Goal: Information Seeking & Learning: Check status

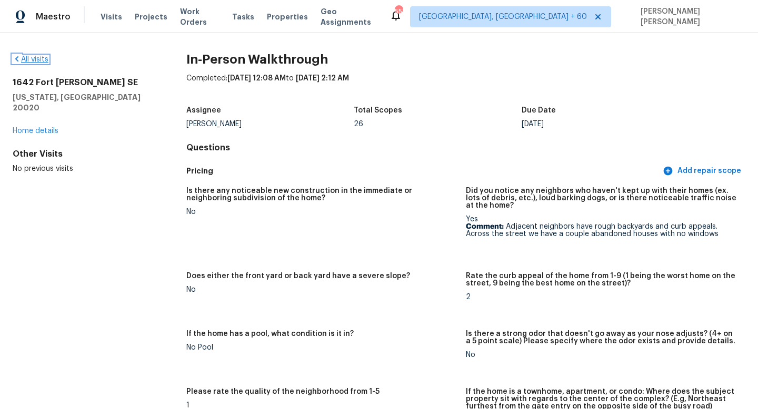
click at [43, 59] on link "All visits" at bounding box center [31, 59] width 36 height 7
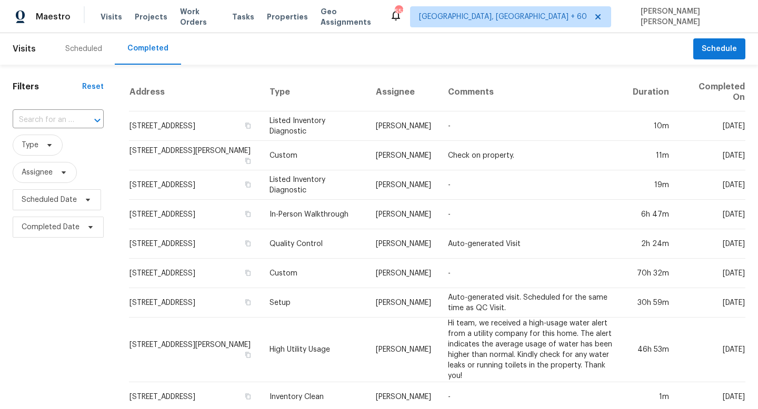
click at [84, 118] on div at bounding box center [89, 120] width 27 height 15
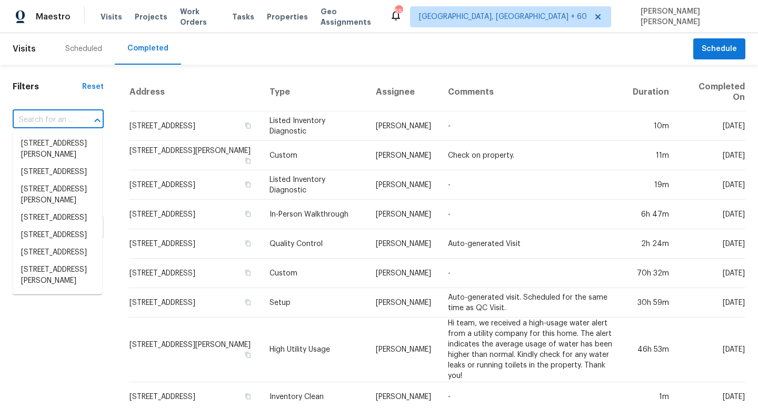
paste input "[STREET_ADDRESS]"
type input "[STREET_ADDRESS]"
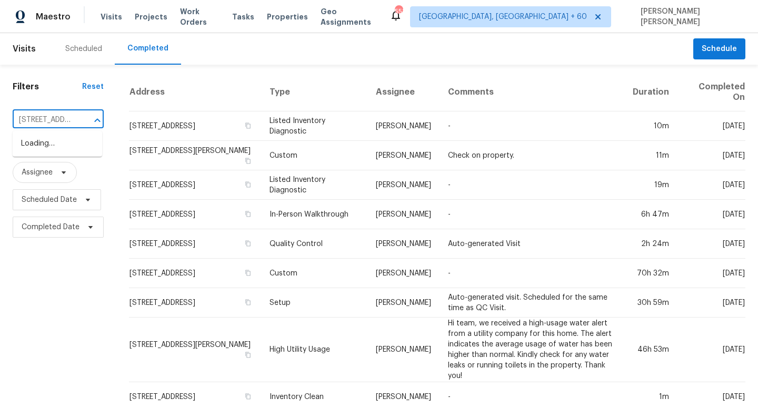
scroll to position [0, 77]
click at [85, 146] on li "[STREET_ADDRESS]" at bounding box center [57, 143] width 89 height 17
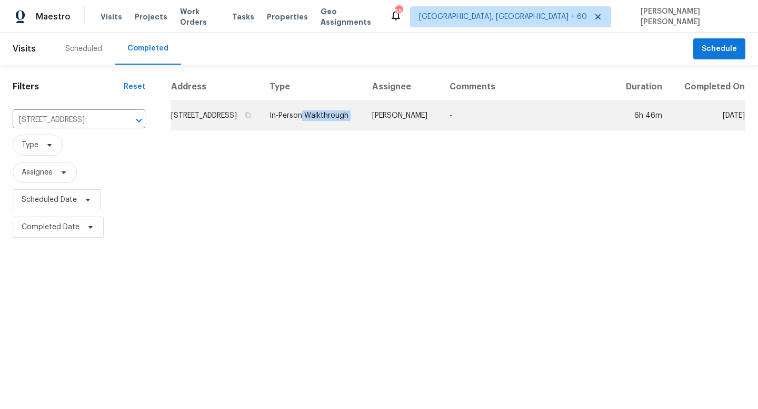
click at [387, 123] on tr "[STREET_ADDRESS] In-Person Walkthrough [PERSON_NAME] - 6h 46m [DATE]" at bounding box center [458, 115] width 575 height 29
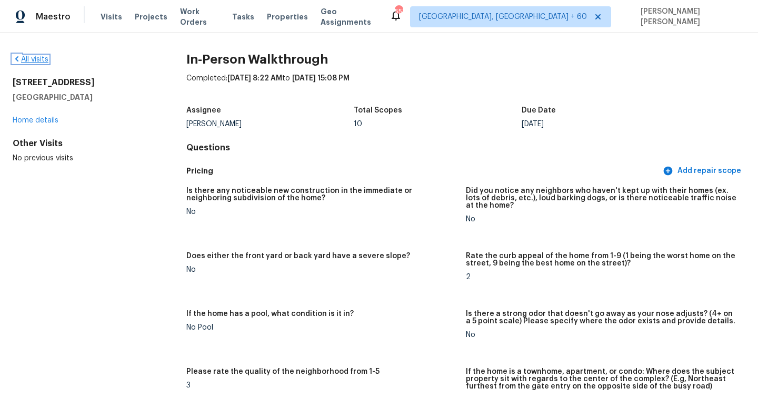
click at [34, 58] on link "All visits" at bounding box center [31, 59] width 36 height 7
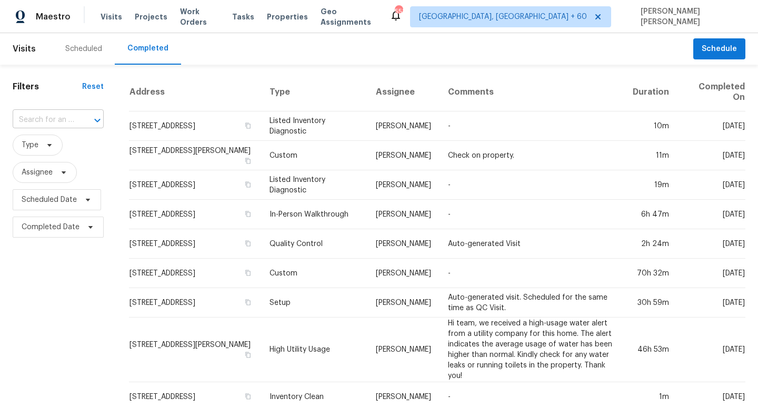
click at [76, 118] on div at bounding box center [89, 120] width 27 height 15
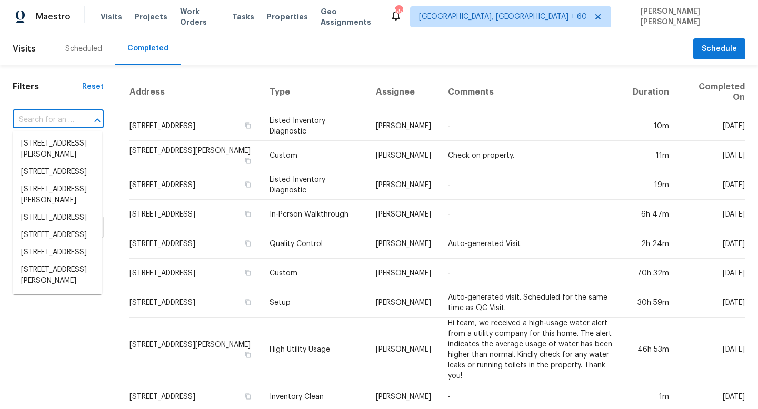
paste input "[STREET_ADDRESS]"
type input "[STREET_ADDRESS]"
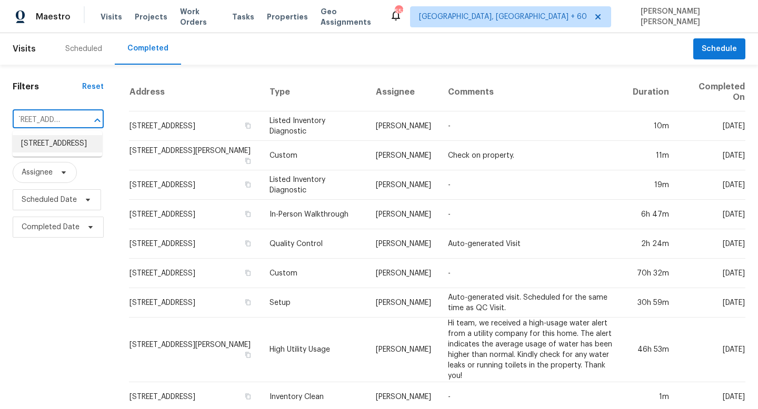
click at [79, 144] on li "[STREET_ADDRESS]" at bounding box center [57, 143] width 89 height 17
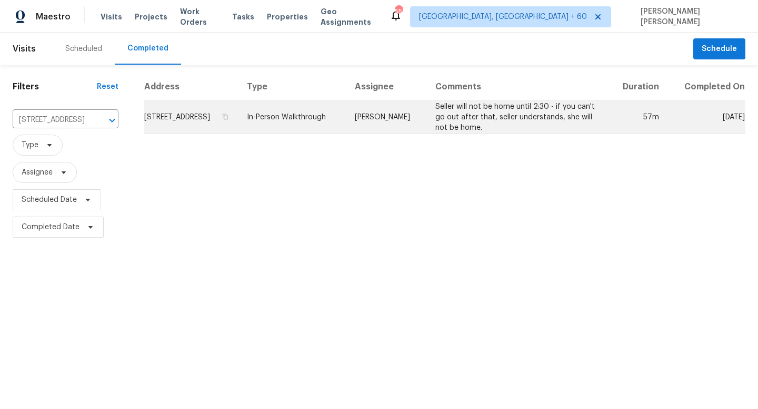
click at [395, 121] on td "[PERSON_NAME]" at bounding box center [386, 117] width 81 height 33
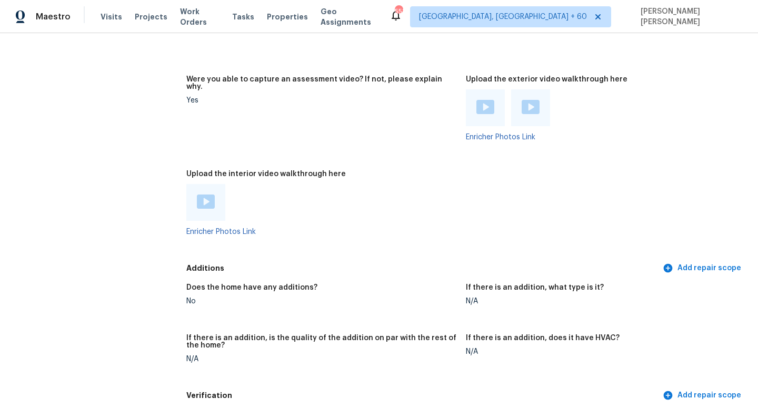
scroll to position [1938, 0]
click at [207, 195] on img at bounding box center [206, 202] width 18 height 14
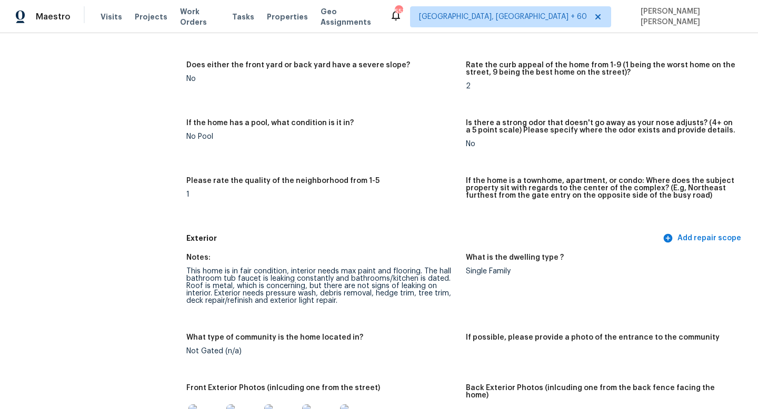
scroll to position [0, 0]
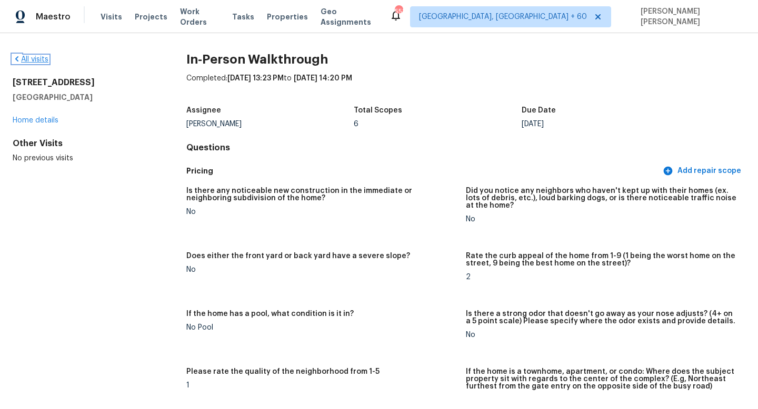
click at [28, 59] on link "All visits" at bounding box center [31, 59] width 36 height 7
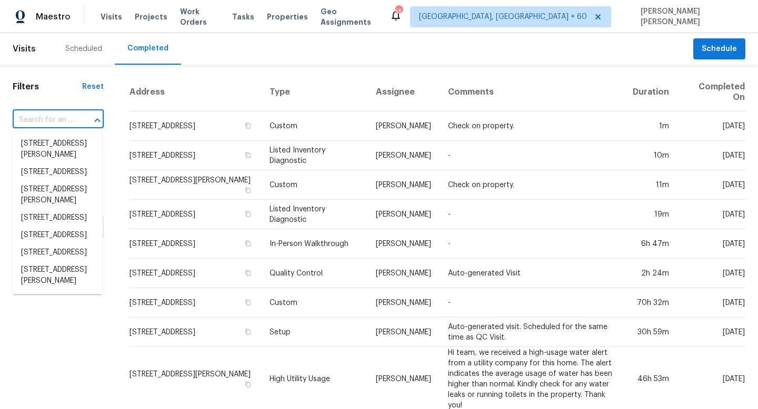
click at [72, 115] on input "text" at bounding box center [44, 120] width 62 height 16
paste input "[STREET_ADDRESS]"
type input "[STREET_ADDRESS]"
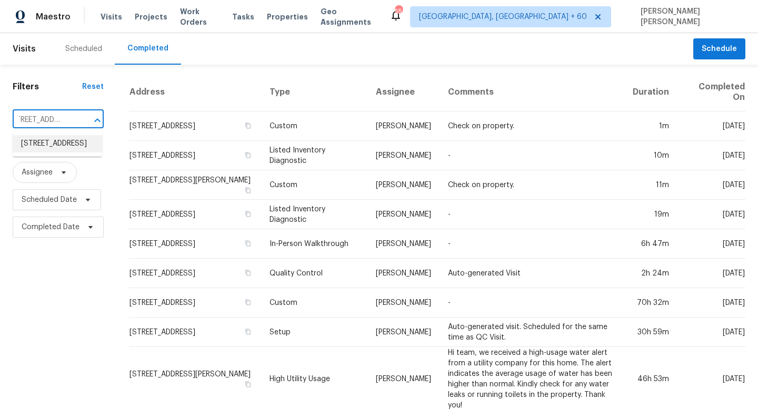
click at [69, 146] on li "[STREET_ADDRESS]" at bounding box center [57, 143] width 89 height 17
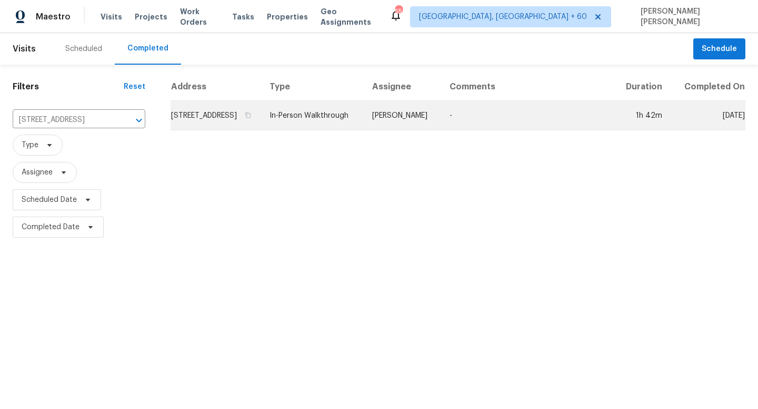
click at [427, 116] on td "[PERSON_NAME]" at bounding box center [402, 115] width 77 height 29
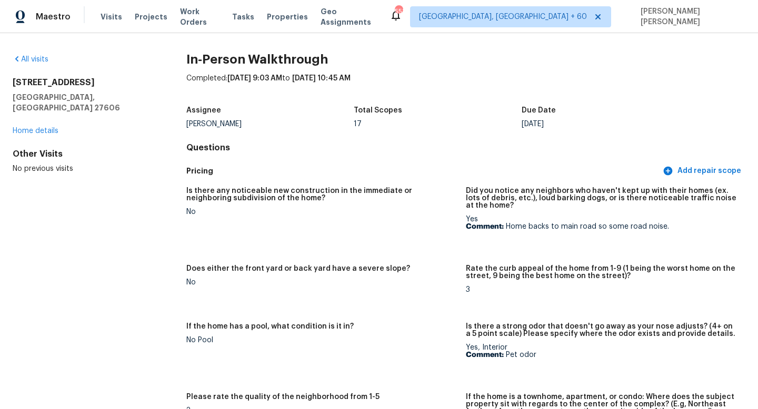
click at [30, 55] on div "All visits" at bounding box center [83, 59] width 140 height 11
click at [38, 62] on link "All visits" at bounding box center [31, 59] width 36 height 7
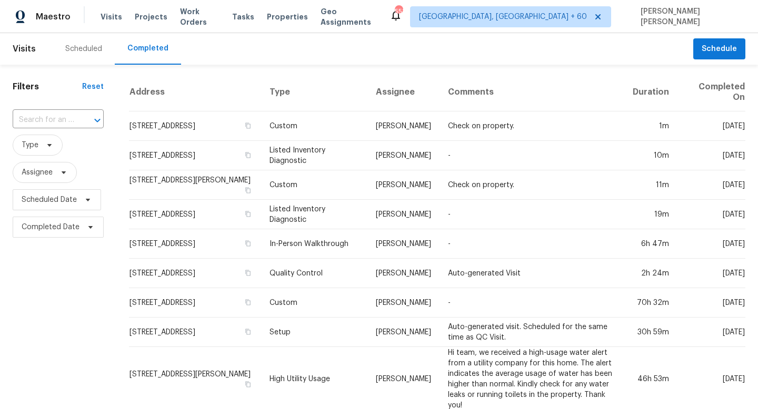
click at [112, 118] on div "Filters Reset ​ Type Assignee Scheduled Date Completed Date" at bounding box center [58, 414] width 116 height 699
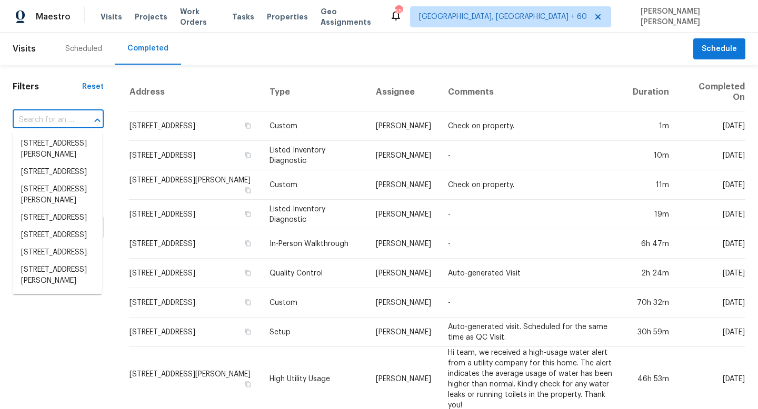
click at [35, 126] on input "text" at bounding box center [44, 120] width 62 height 16
paste input "[STREET_ADDRESS]"
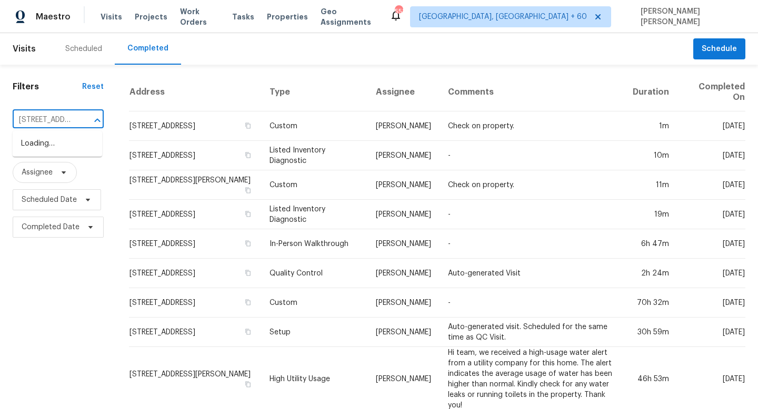
type input "[STREET_ADDRESS]"
click at [54, 146] on li "[STREET_ADDRESS]" at bounding box center [57, 143] width 89 height 17
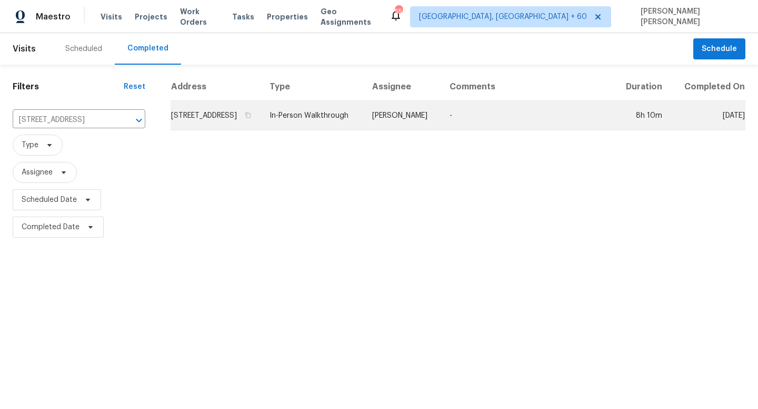
click at [364, 131] on td "In-Person Walkthrough" at bounding box center [312, 115] width 103 height 29
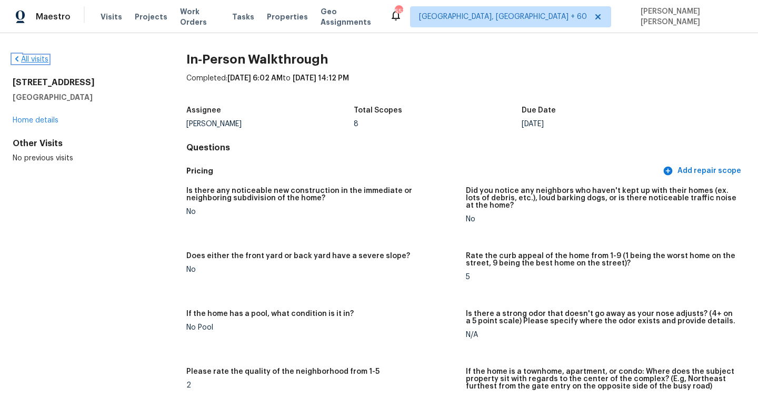
click at [43, 59] on link "All visits" at bounding box center [31, 59] width 36 height 7
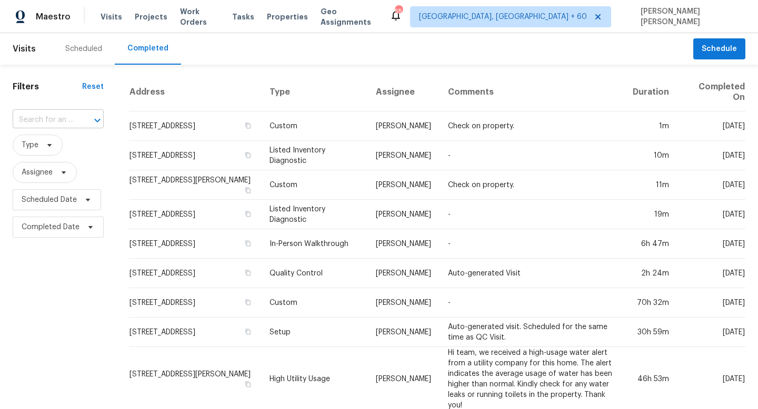
click at [82, 123] on div at bounding box center [89, 120] width 27 height 15
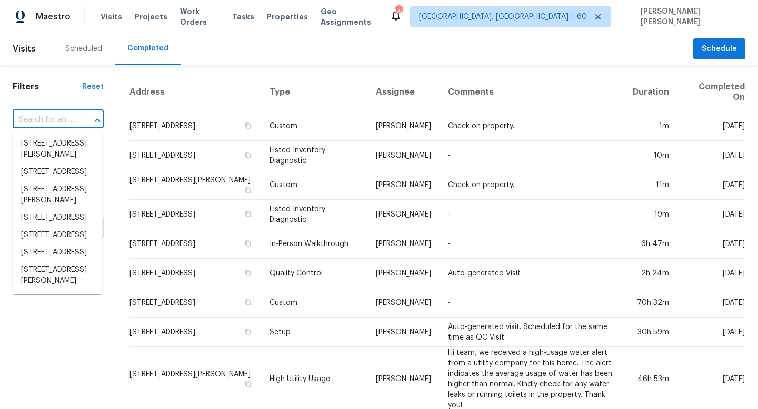
paste input "[STREET_ADDRESS][PERSON_NAME]"
type input "[STREET_ADDRESS][PERSON_NAME]"
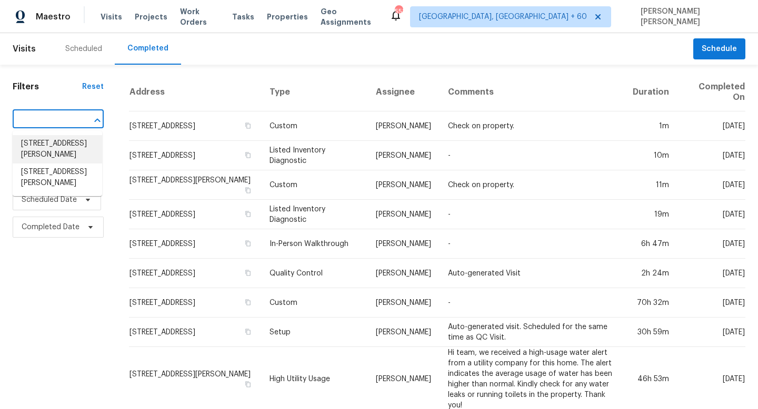
click at [85, 142] on li "[STREET_ADDRESS][PERSON_NAME]" at bounding box center [57, 149] width 89 height 28
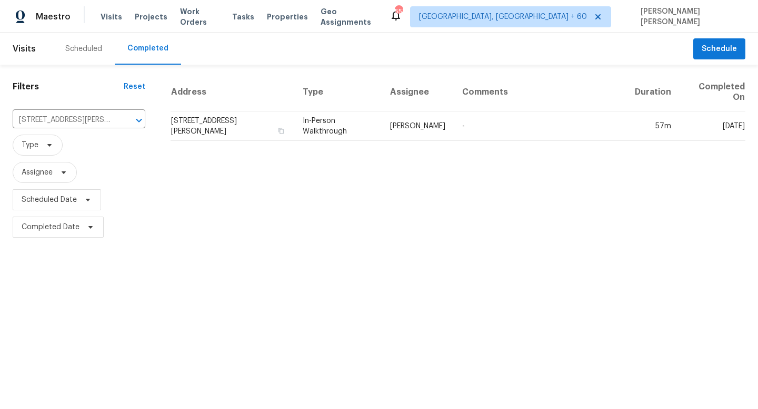
click at [87, 108] on div "Filters Reset [STREET_ADDRESS][PERSON_NAME] ​ Type Assignee Scheduled Date Comp…" at bounding box center [79, 153] width 158 height 176
click at [86, 115] on input "[STREET_ADDRESS][PERSON_NAME]" at bounding box center [64, 120] width 103 height 16
paste input "text"
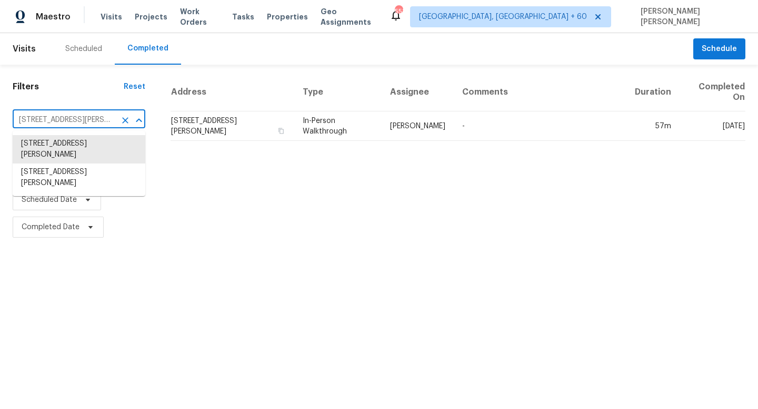
scroll to position [0, 36]
click at [109, 142] on li "[STREET_ADDRESS][PERSON_NAME]" at bounding box center [79, 149] width 133 height 28
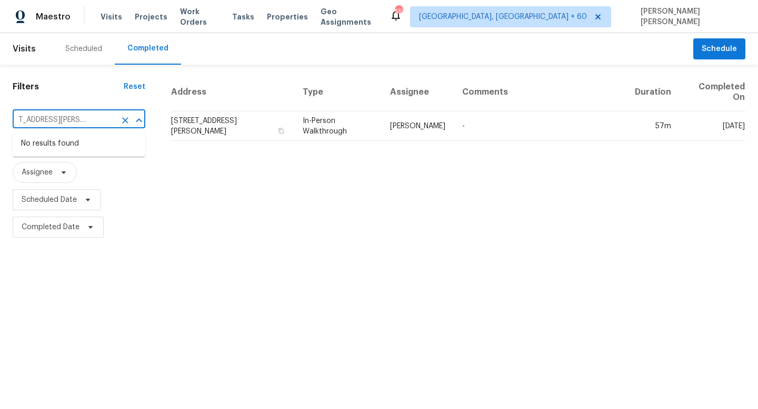
scroll to position [0, 0]
click at [97, 125] on input "[STREET_ADDRESS][PERSON_NAME]" at bounding box center [64, 120] width 103 height 16
paste input "text"
type input "[STREET_ADDRESS][PERSON_NAME]"
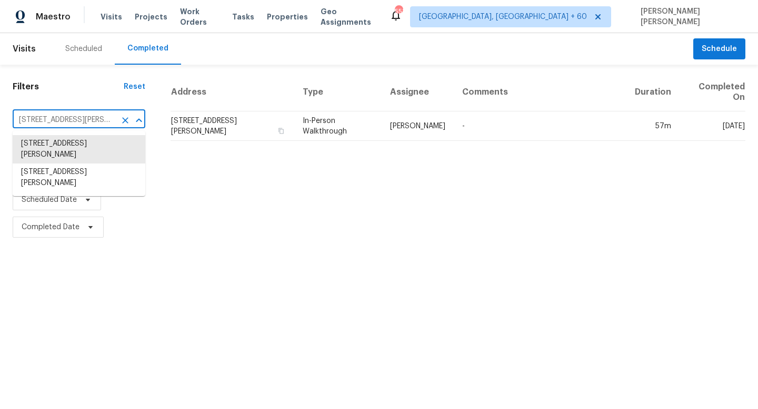
scroll to position [0, 36]
click at [100, 171] on li "[STREET_ADDRESS][PERSON_NAME]" at bounding box center [79, 178] width 133 height 28
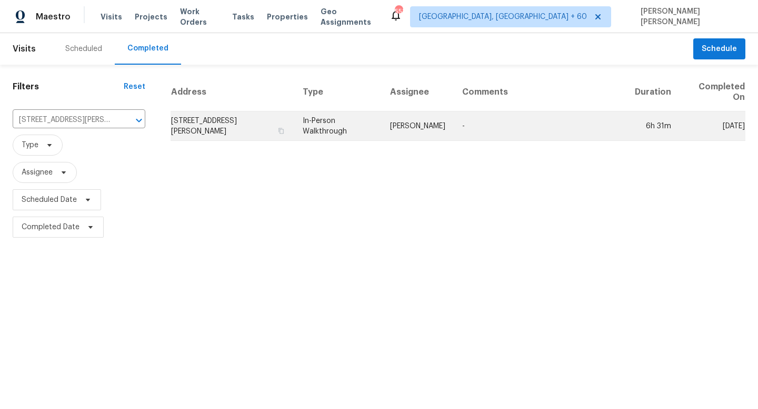
click at [365, 141] on table "Address Type Assignee Comments Duration Completed On [STREET_ADDRESS][PERSON_NA…" at bounding box center [458, 107] width 575 height 68
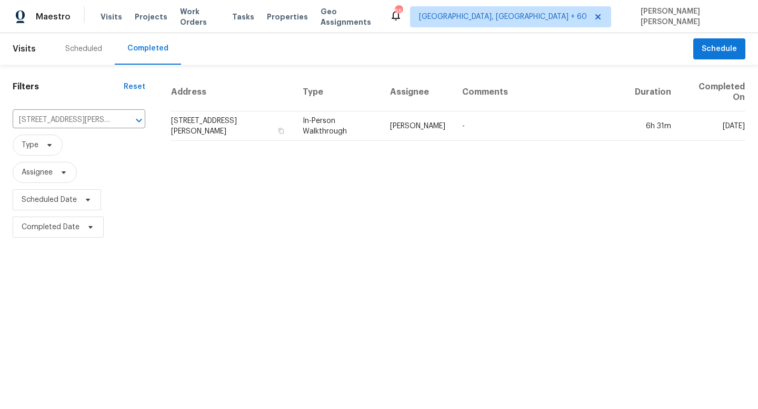
click at [397, 146] on div "Address Type Assignee Comments Duration Completed On [STREET_ADDRESS][PERSON_NA…" at bounding box center [458, 157] width 600 height 168
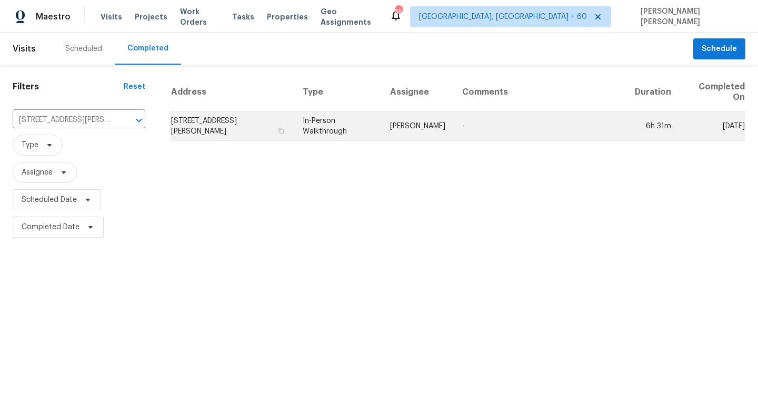
click at [407, 121] on td "[PERSON_NAME]" at bounding box center [418, 126] width 72 height 29
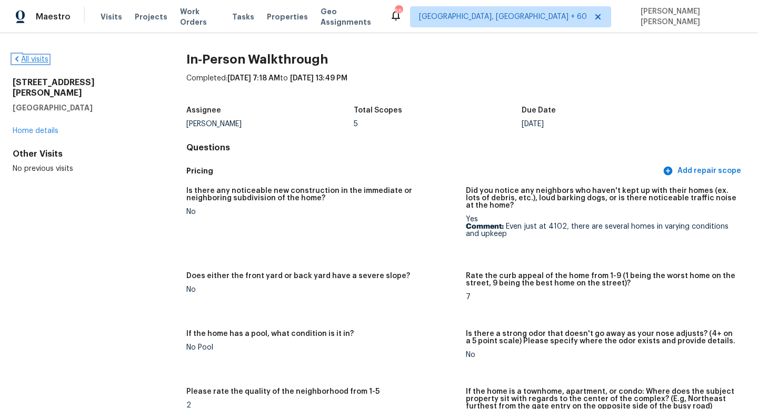
click at [30, 58] on link "All visits" at bounding box center [31, 59] width 36 height 7
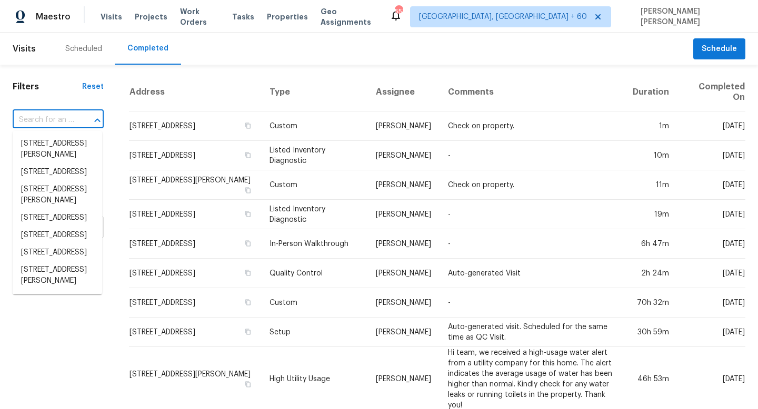
click at [66, 114] on input "text" at bounding box center [44, 120] width 62 height 16
paste input "[STREET_ADDRESS][PERSON_NAME][PERSON_NAME]"
type input "[STREET_ADDRESS][PERSON_NAME][PERSON_NAME]"
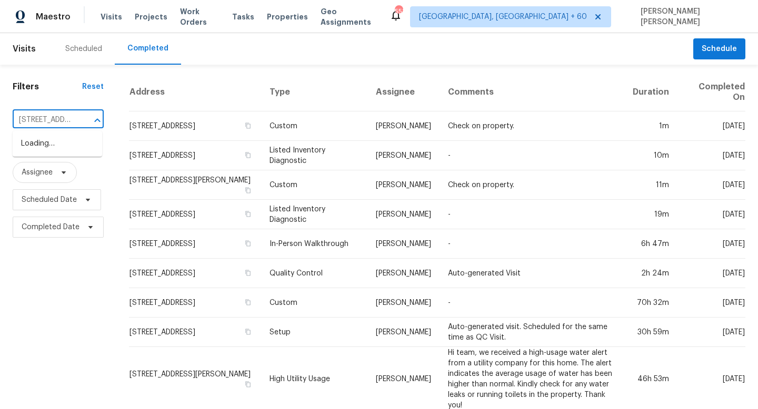
scroll to position [0, 72]
click at [64, 137] on li "[STREET_ADDRESS][PERSON_NAME][PERSON_NAME]" at bounding box center [57, 154] width 89 height 39
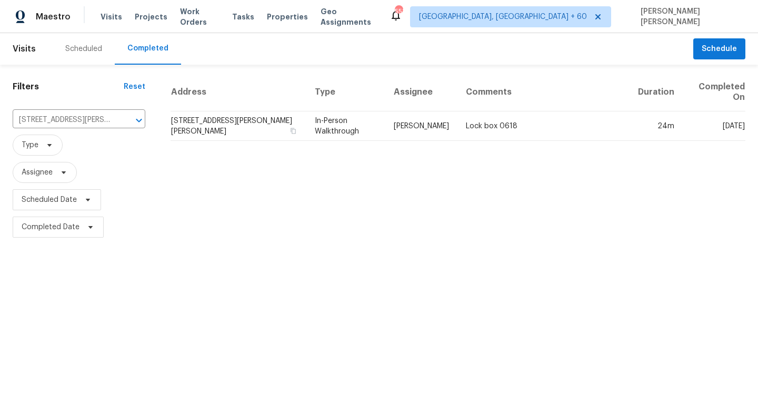
click at [395, 110] on th "Assignee" at bounding box center [421, 92] width 72 height 38
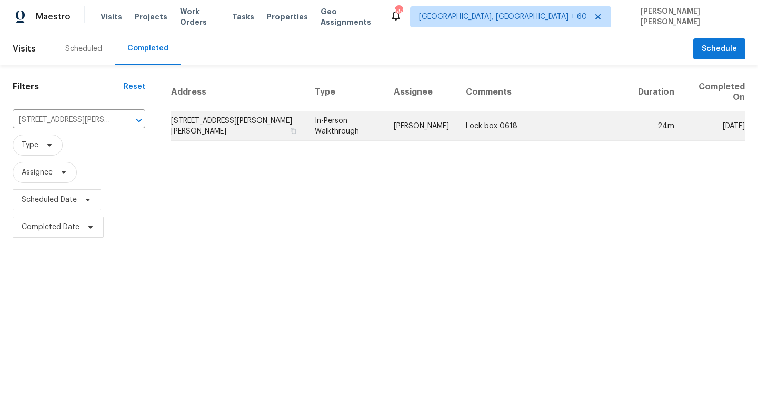
click at [394, 121] on td "[PERSON_NAME]" at bounding box center [421, 126] width 72 height 29
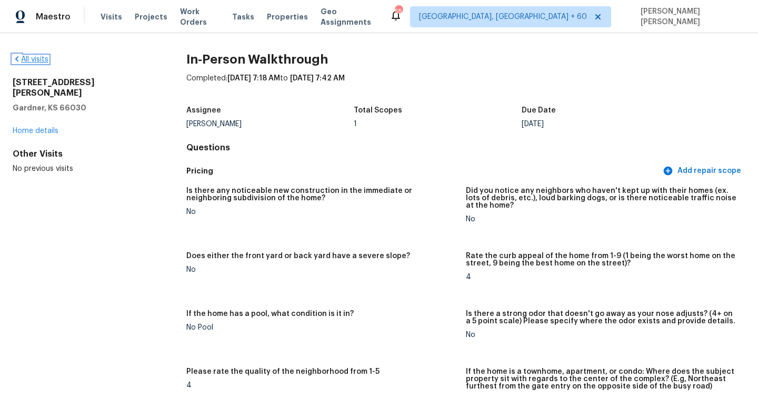
click at [30, 58] on link "All visits" at bounding box center [31, 59] width 36 height 7
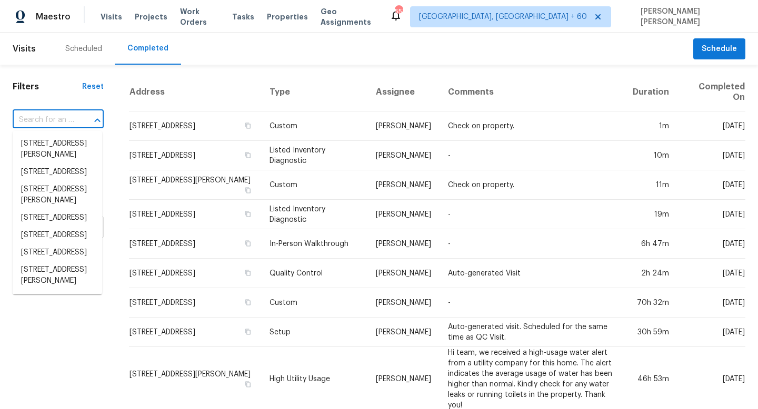
click at [39, 115] on input "text" at bounding box center [44, 120] width 62 height 16
paste input "[STREET_ADDRESS]"
type input "[STREET_ADDRESS]"
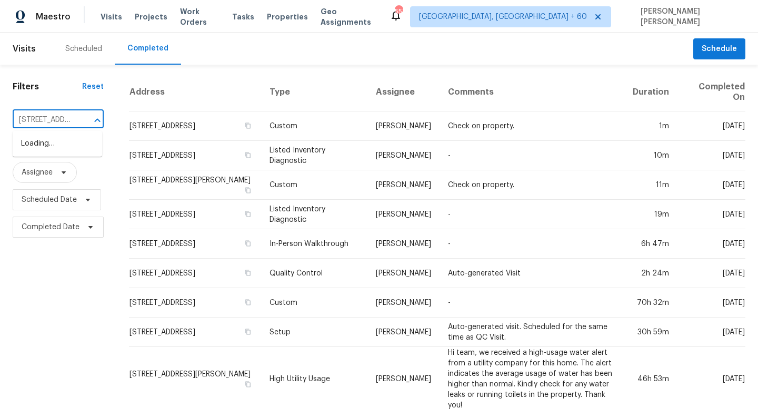
scroll to position [0, 67]
click at [61, 138] on li "[STREET_ADDRESS]" at bounding box center [57, 143] width 89 height 17
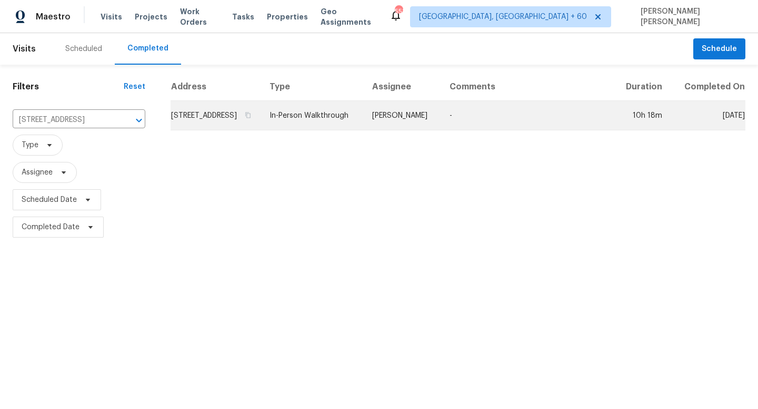
click at [528, 126] on td "-" at bounding box center [527, 115] width 173 height 29
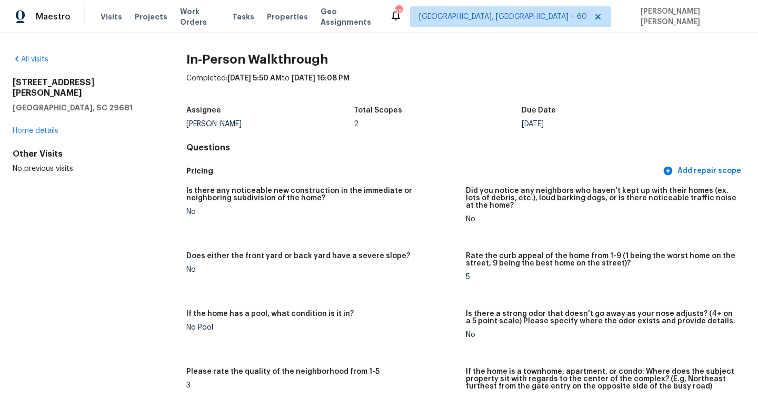
click at [36, 52] on div "All visits [STREET_ADDRESS] Home details Other Visits No previous visits In-Per…" at bounding box center [379, 221] width 758 height 376
click at [36, 57] on link "All visits" at bounding box center [31, 59] width 36 height 7
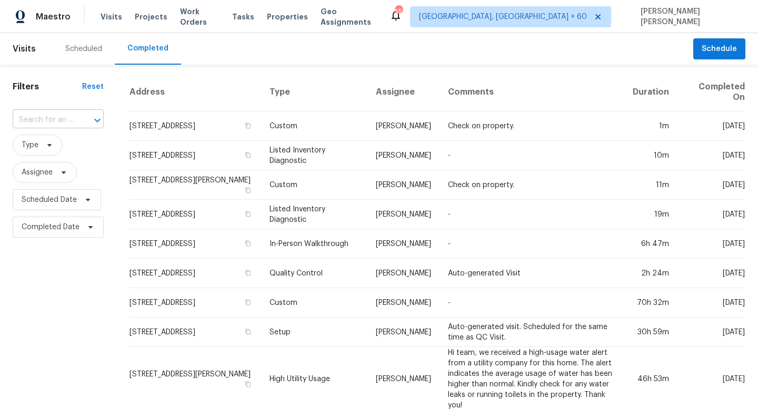
click at [81, 120] on div at bounding box center [89, 120] width 27 height 15
paste input "1627 [PERSON_NAME], [GEOGRAPHIC_DATA], SC 29730"
type input "1627 [PERSON_NAME], [GEOGRAPHIC_DATA], SC 29730"
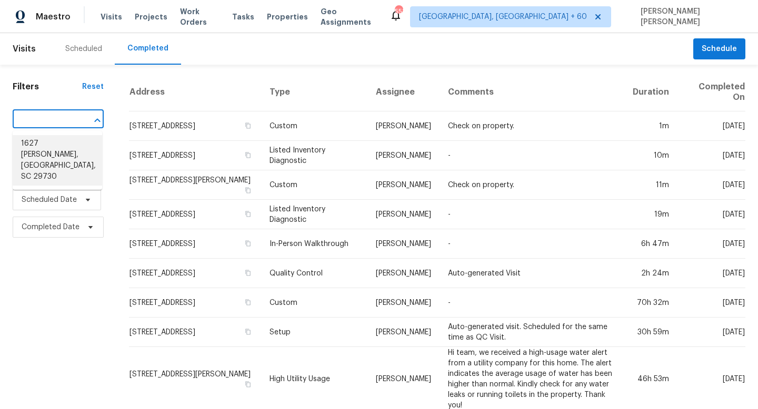
click at [71, 141] on li "1627 [PERSON_NAME], [GEOGRAPHIC_DATA], SC 29730" at bounding box center [57, 160] width 89 height 51
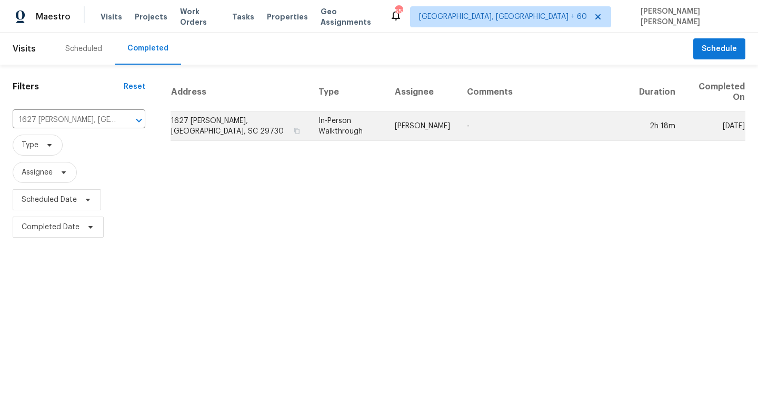
click at [429, 131] on td "[PERSON_NAME]" at bounding box center [422, 126] width 72 height 29
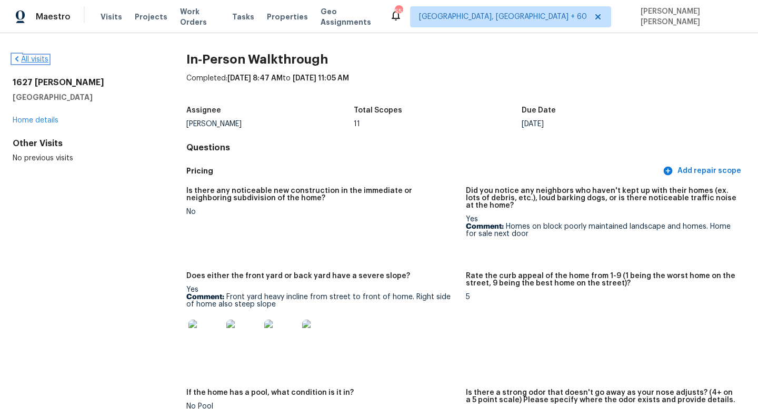
click at [28, 62] on link "All visits" at bounding box center [31, 59] width 36 height 7
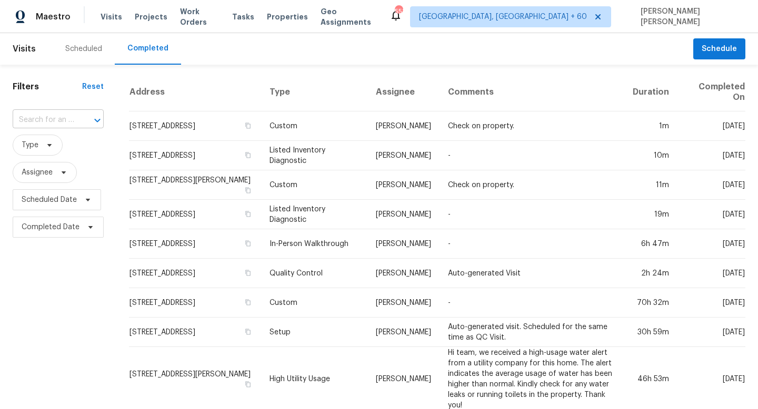
click at [58, 117] on input "text" at bounding box center [44, 120] width 62 height 16
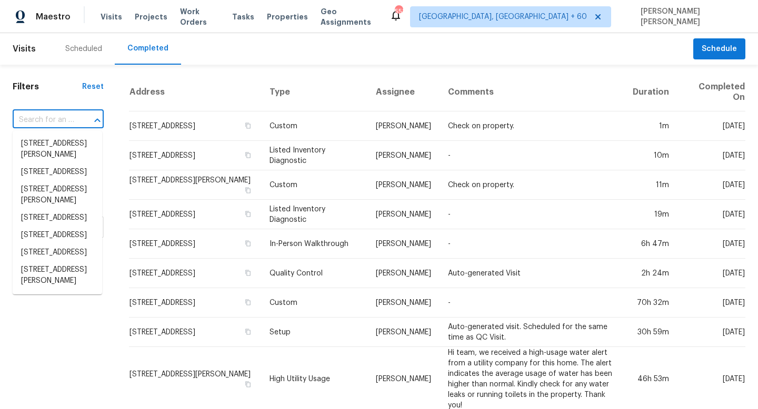
paste input "[STREET_ADDRESS]"
type input "[STREET_ADDRESS]"
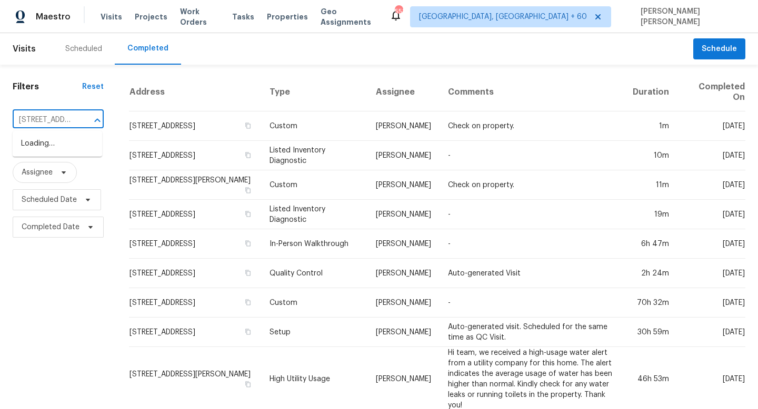
scroll to position [0, 79]
click at [69, 142] on li "[STREET_ADDRESS]" at bounding box center [57, 143] width 89 height 17
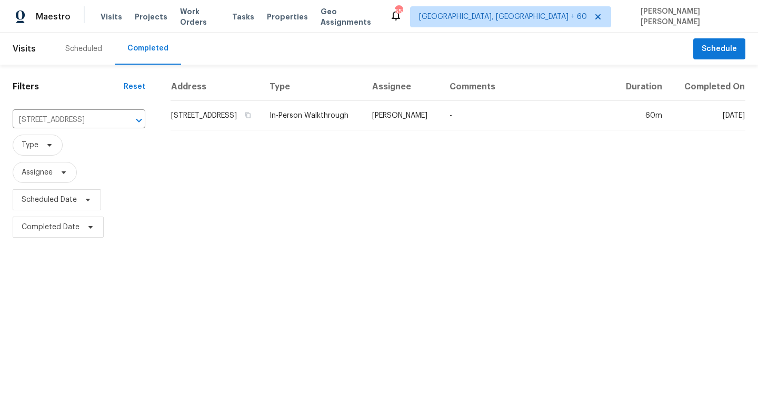
click at [320, 101] on th "Type" at bounding box center [312, 87] width 103 height 28
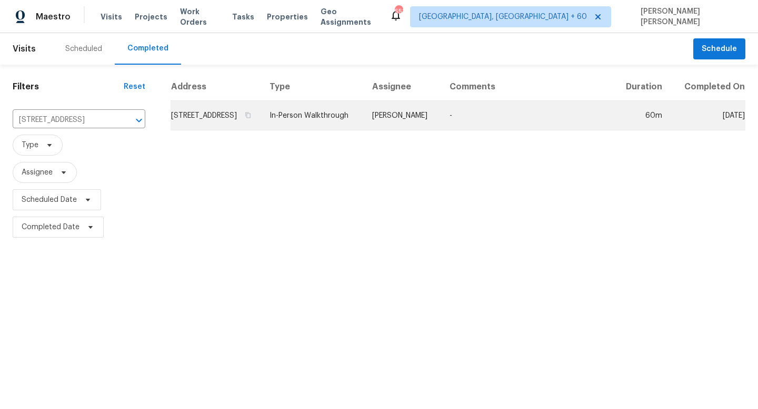
click at [325, 119] on td "In-Person Walkthrough" at bounding box center [312, 115] width 103 height 29
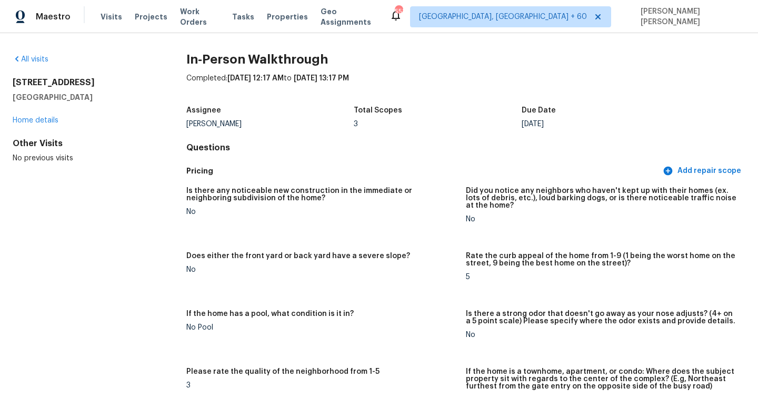
click at [33, 65] on div "All visits [STREET_ADDRESS] Home details Other Visits No previous visits" at bounding box center [83, 108] width 140 height 109
click at [32, 58] on link "All visits" at bounding box center [31, 59] width 36 height 7
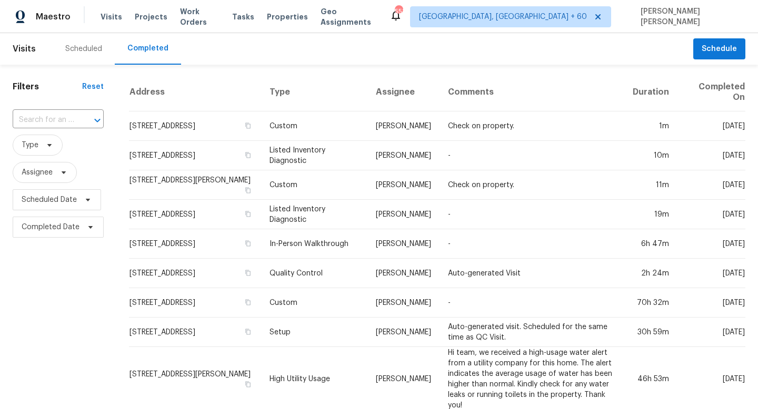
click at [77, 115] on div at bounding box center [89, 120] width 27 height 15
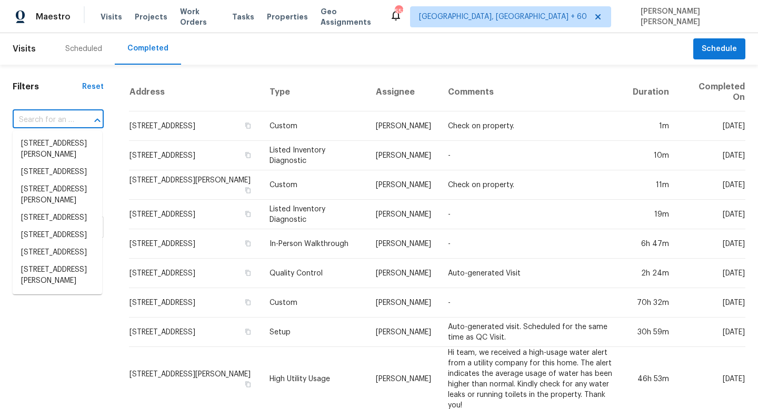
paste input "[STREET_ADDRESS]"
type input "[STREET_ADDRESS]"
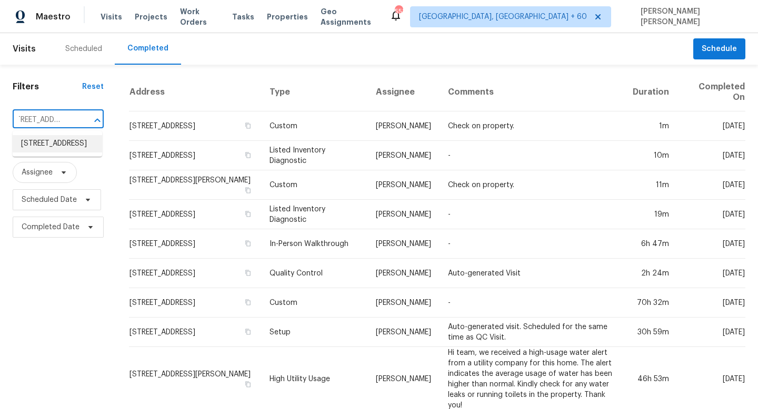
click at [70, 147] on li "[STREET_ADDRESS]" at bounding box center [57, 143] width 89 height 17
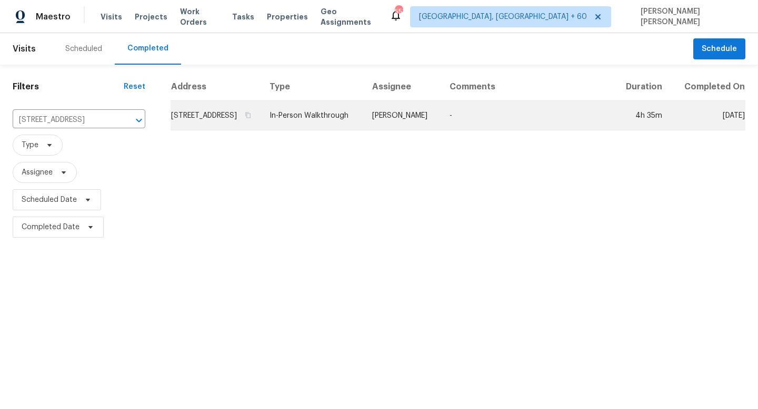
click at [436, 125] on td "[PERSON_NAME]" at bounding box center [402, 115] width 77 height 29
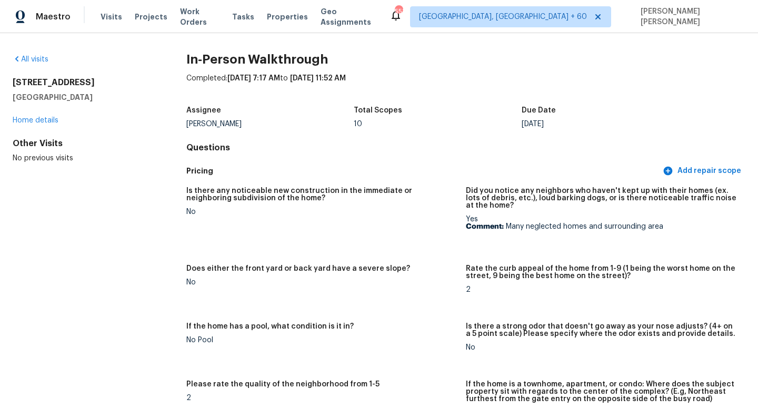
click at [24, 53] on div "All visits [STREET_ADDRESS] Home details Other Visits No previous visits In-Per…" at bounding box center [379, 221] width 758 height 376
click at [31, 58] on link "All visits" at bounding box center [31, 59] width 36 height 7
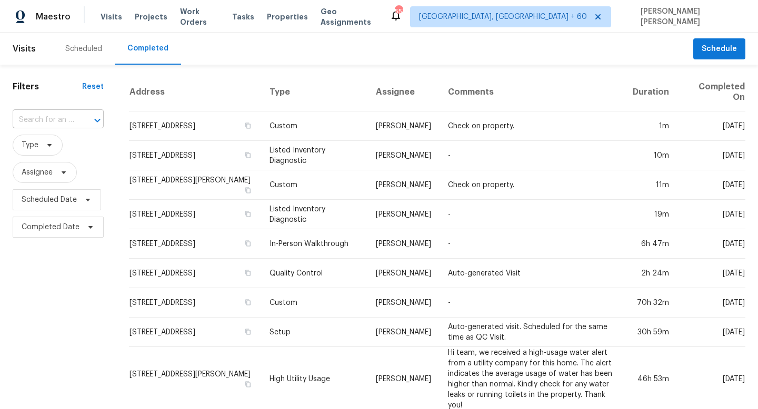
click at [45, 116] on input "text" at bounding box center [44, 120] width 62 height 16
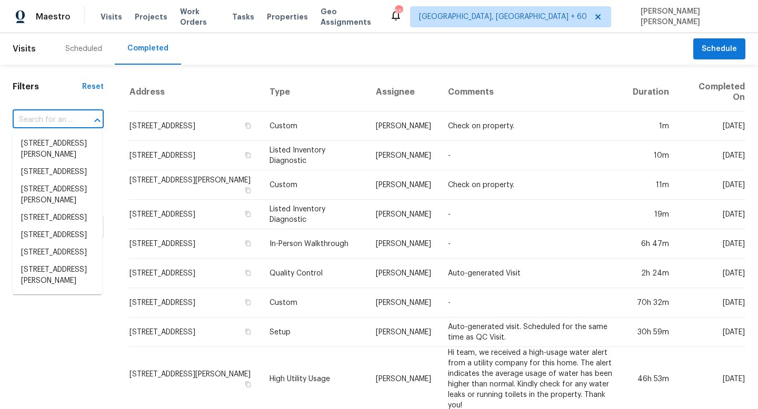
paste input "[STREET_ADDRESS][PERSON_NAME][PERSON_NAME]"
type input "[STREET_ADDRESS][PERSON_NAME][PERSON_NAME]"
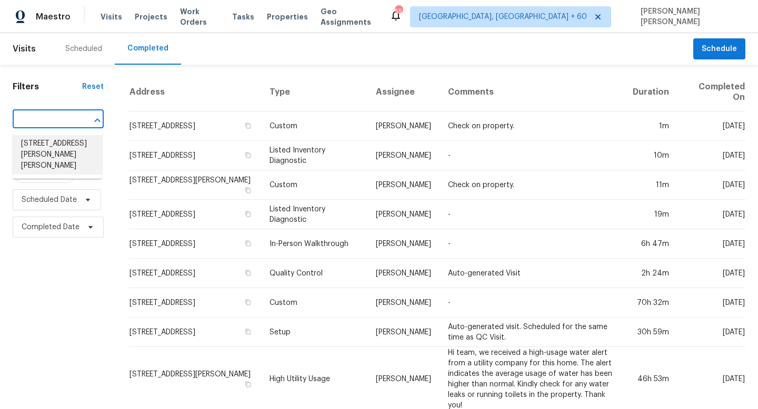
click at [75, 141] on li "[STREET_ADDRESS][PERSON_NAME][PERSON_NAME]" at bounding box center [57, 154] width 89 height 39
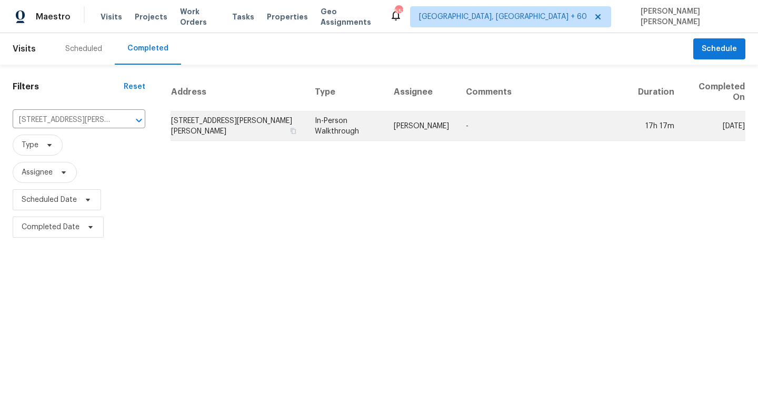
click at [284, 122] on td "[STREET_ADDRESS][PERSON_NAME][PERSON_NAME]" at bounding box center [239, 126] width 136 height 29
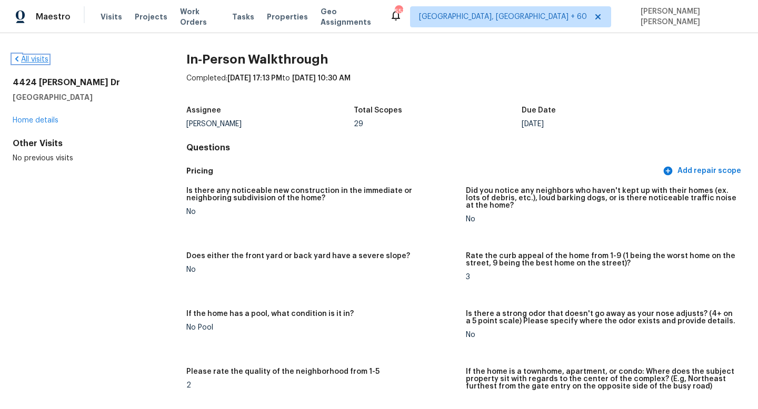
click at [37, 61] on link "All visits" at bounding box center [31, 59] width 36 height 7
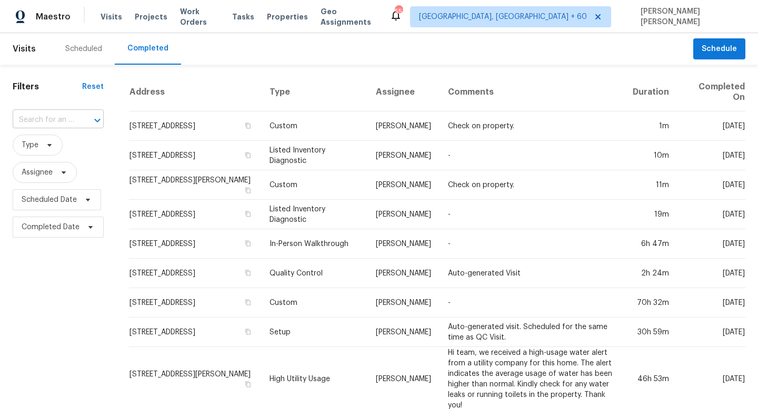
click at [45, 114] on input "text" at bounding box center [44, 120] width 62 height 16
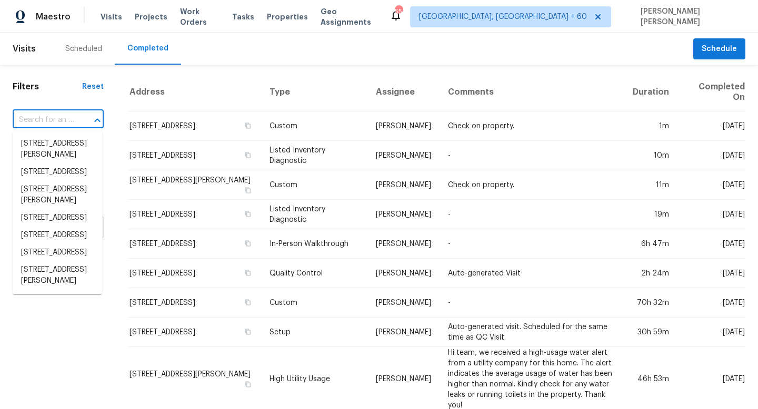
paste input "[STREET_ADDRESS]"
type input "[STREET_ADDRESS]"
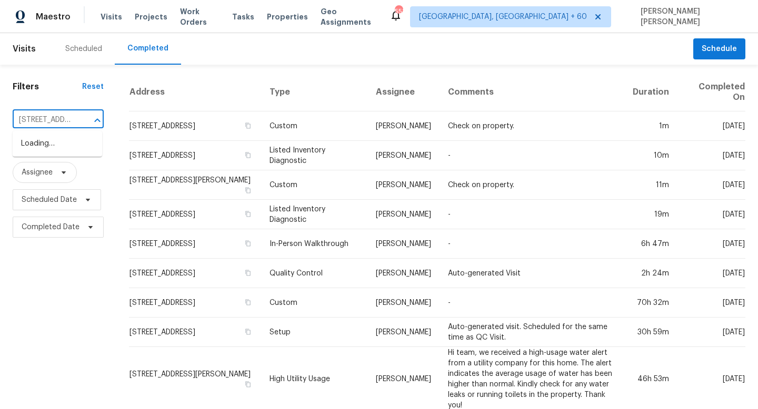
scroll to position [0, 89]
click at [61, 144] on li "[STREET_ADDRESS]" at bounding box center [57, 143] width 89 height 17
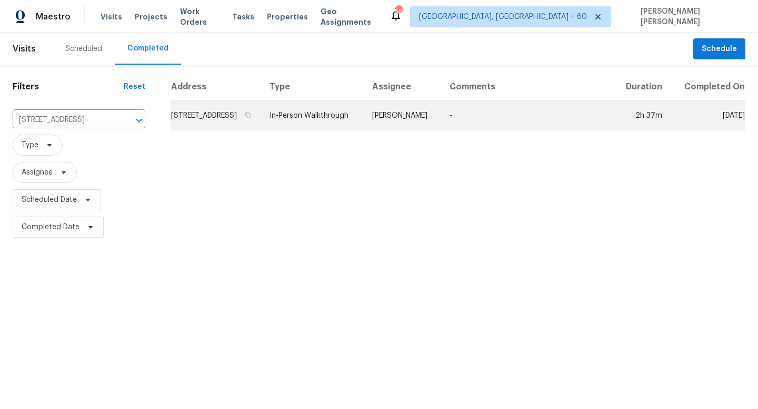
click at [261, 115] on td "[STREET_ADDRESS]" at bounding box center [216, 115] width 91 height 29
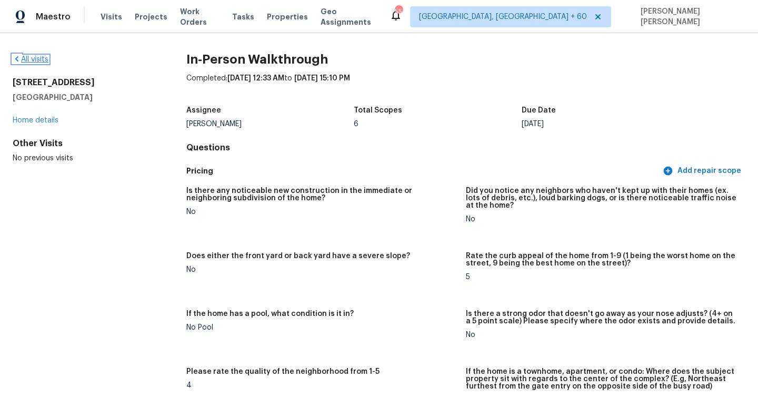
click at [39, 62] on link "All visits" at bounding box center [31, 59] width 36 height 7
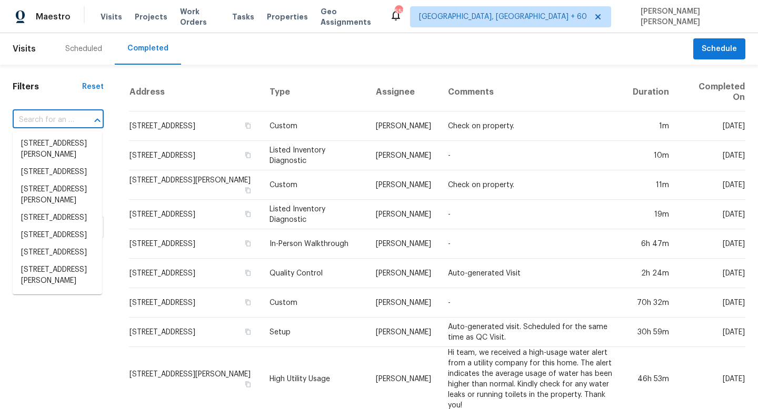
click at [63, 117] on input "text" at bounding box center [44, 120] width 62 height 16
paste input "[STREET_ADDRESS]"
type input "[STREET_ADDRESS]"
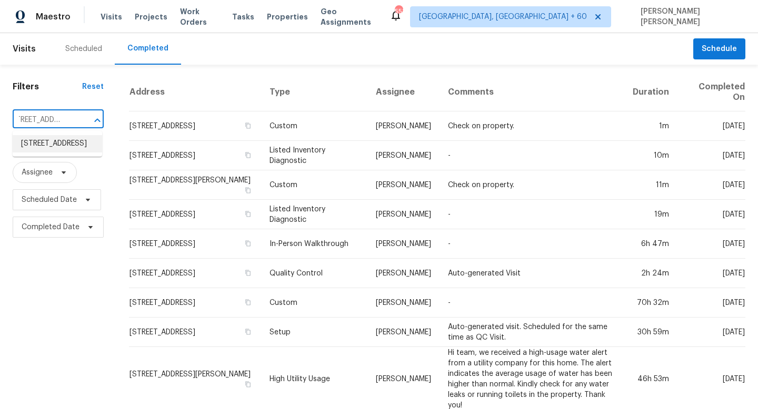
click at [71, 153] on li "[STREET_ADDRESS]" at bounding box center [57, 143] width 89 height 17
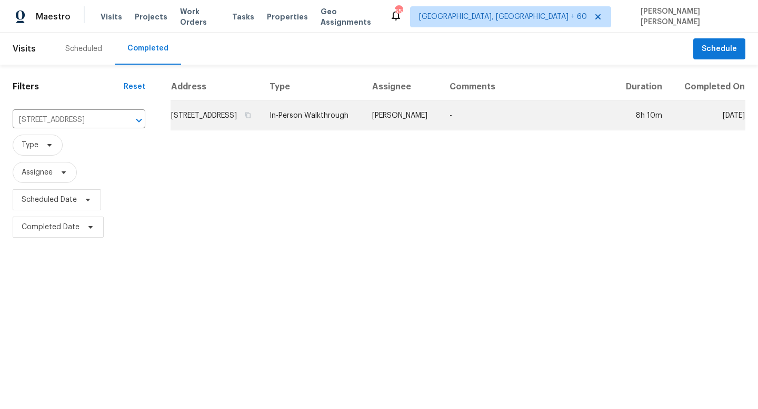
click at [440, 128] on td "[PERSON_NAME]" at bounding box center [402, 115] width 77 height 29
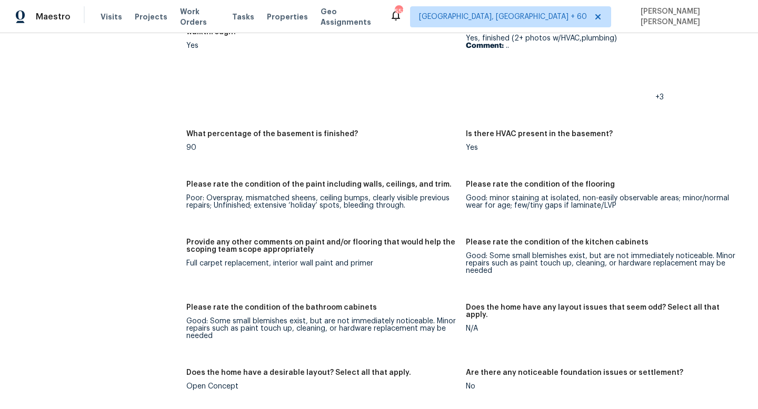
scroll to position [1762, 0]
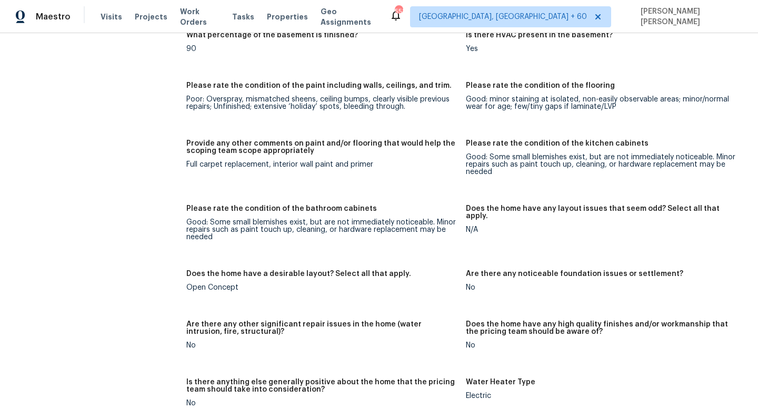
click at [69, 240] on div "All visits [STREET_ADDRESS] Home details Other Visits No previous visits" at bounding box center [83, 17] width 140 height 3450
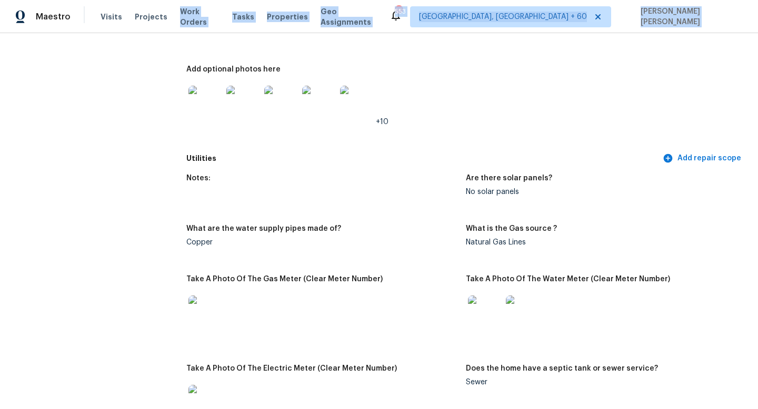
click at [135, 41] on div "Maestro Visits Projects Work Orders Tasks Properties Geo Assignments [STREET_AD…" at bounding box center [379, 204] width 758 height 409
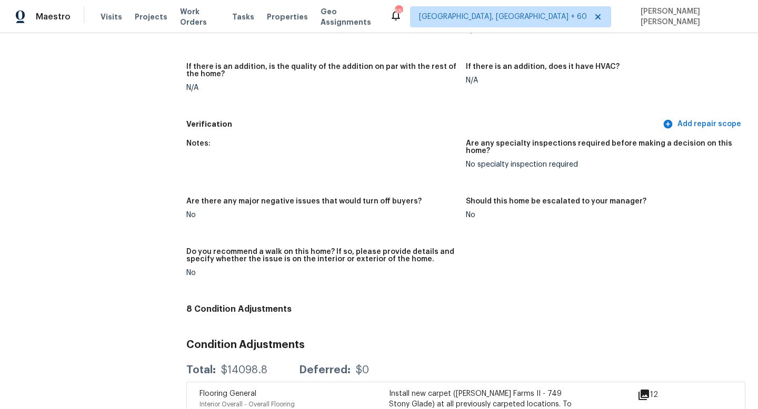
scroll to position [2277, 0]
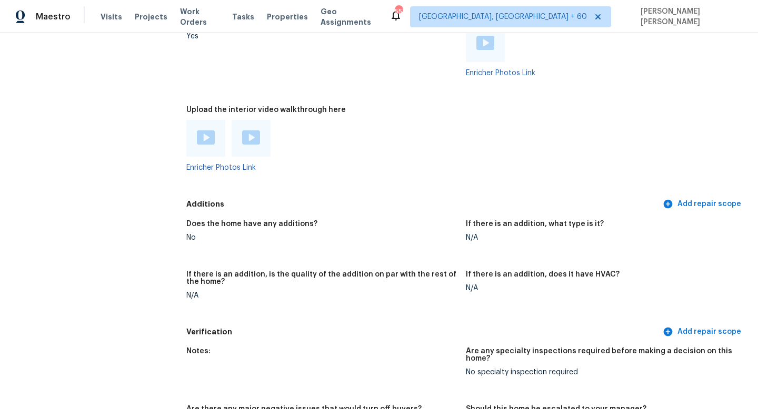
click at [205, 131] on img at bounding box center [206, 138] width 18 height 14
click at [250, 134] on img at bounding box center [251, 138] width 18 height 14
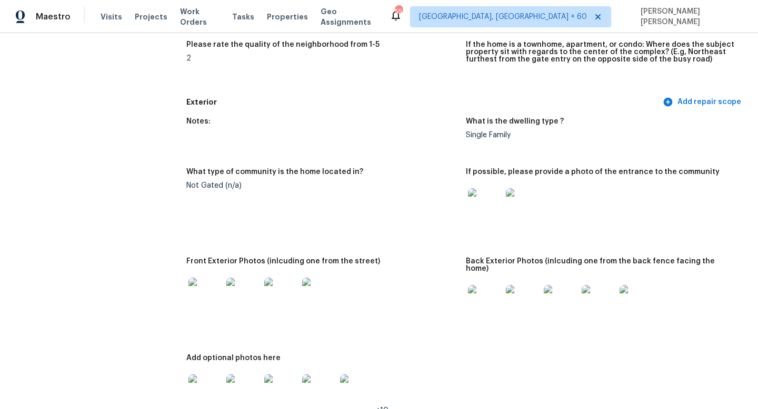
scroll to position [316, 0]
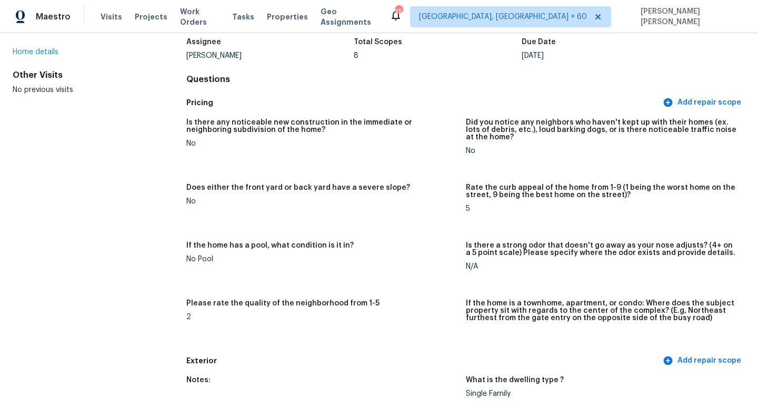
scroll to position [0, 0]
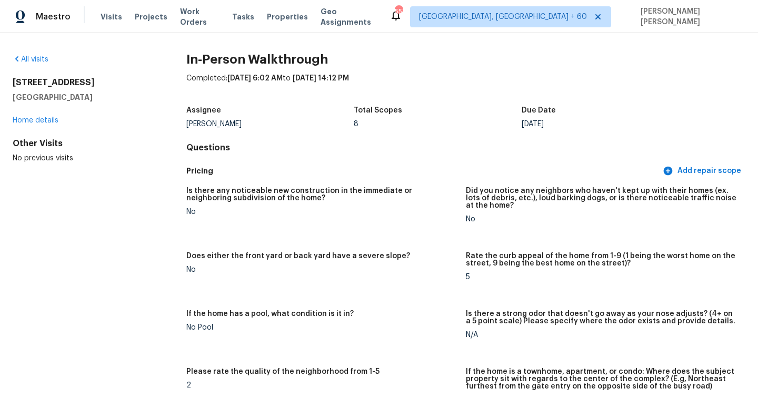
click at [27, 64] on div "All visits" at bounding box center [83, 59] width 140 height 11
click at [27, 62] on link "All visits" at bounding box center [31, 59] width 36 height 7
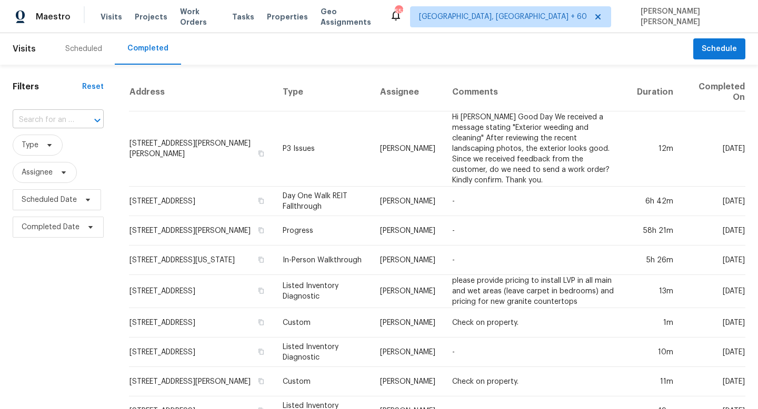
click at [73, 125] on div "​" at bounding box center [58, 120] width 91 height 16
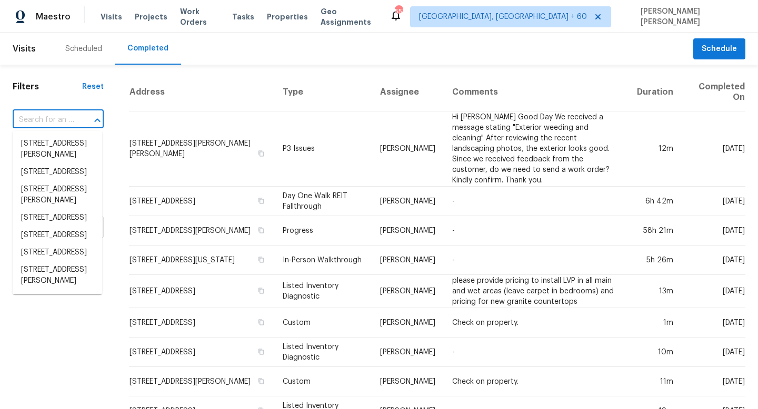
paste input "[STREET_ADDRESS][PERSON_NAME]"
type input "[STREET_ADDRESS][PERSON_NAME]"
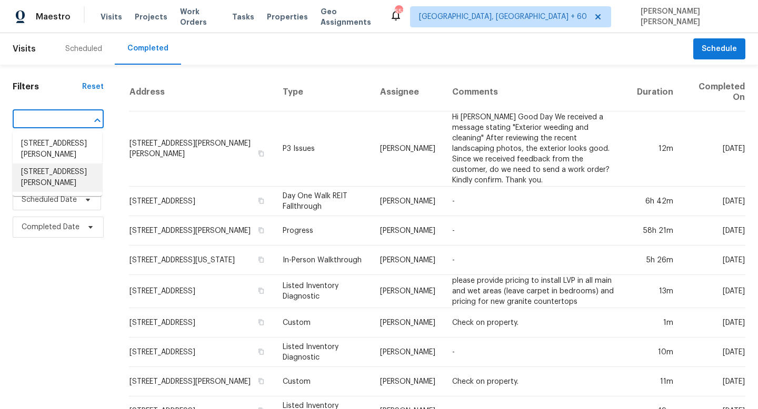
click at [68, 187] on li "[STREET_ADDRESS][PERSON_NAME]" at bounding box center [57, 178] width 89 height 28
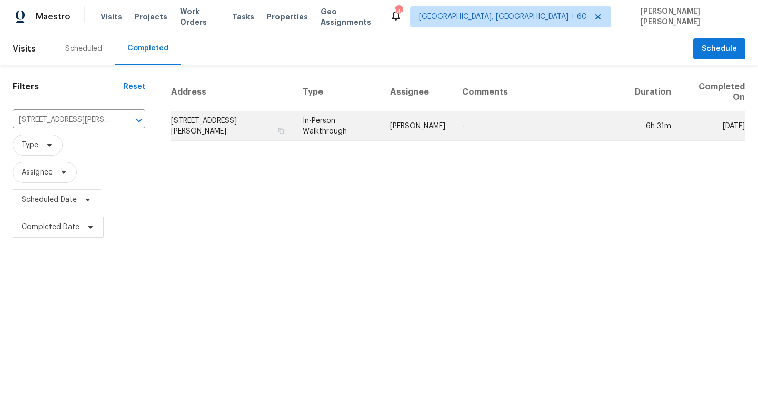
click at [362, 130] on td "In-Person Walkthrough" at bounding box center [337, 126] width 87 height 29
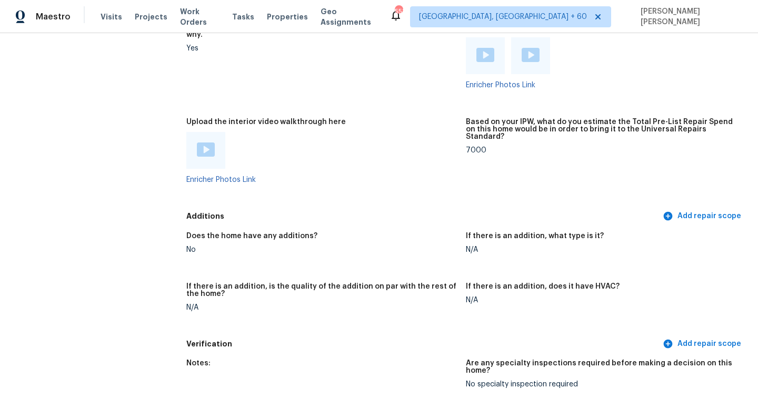
scroll to position [2538, 0]
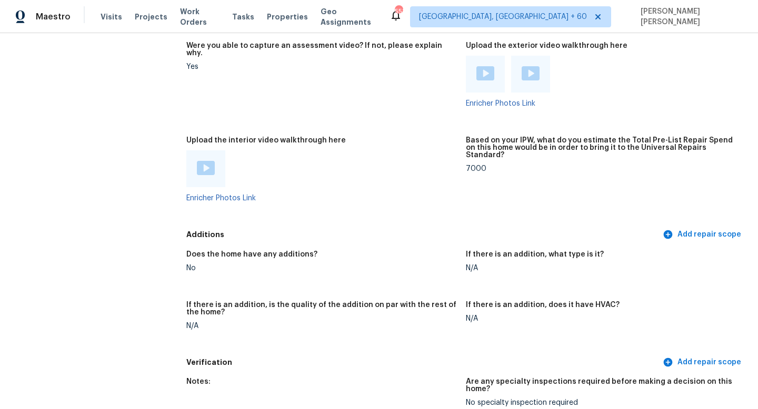
click at [212, 161] on img at bounding box center [206, 168] width 18 height 14
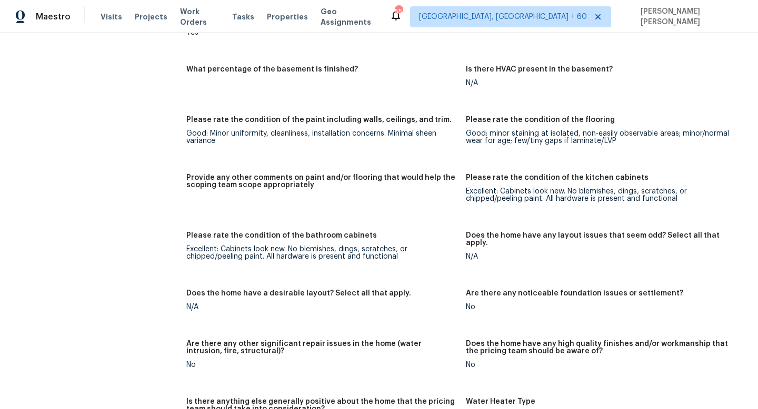
scroll to position [2536, 0]
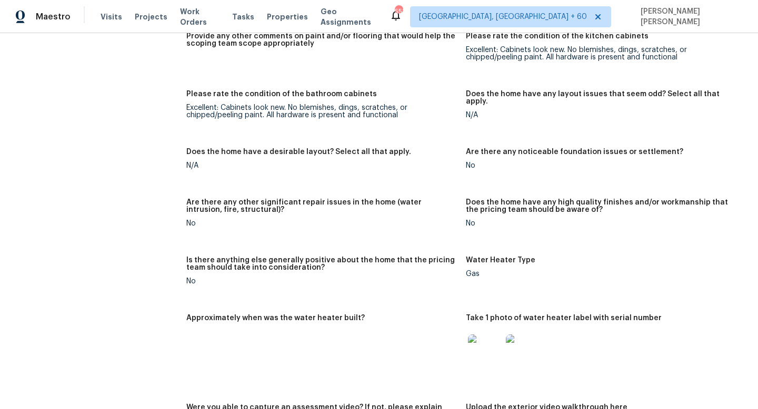
scroll to position [2009, 0]
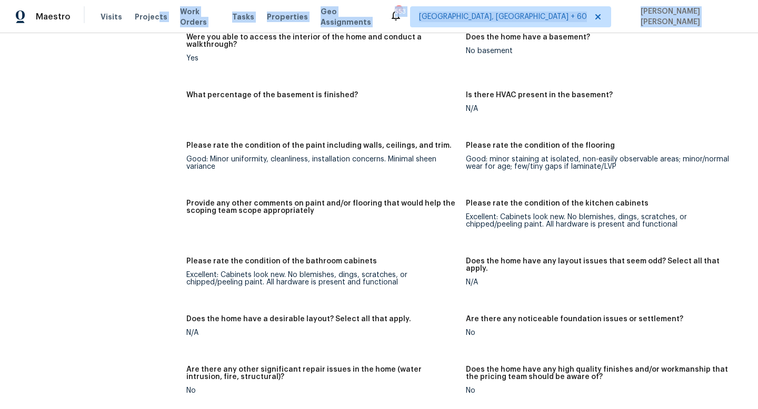
drag, startPoint x: 154, startPoint y: 28, endPoint x: 157, endPoint y: 36, distance: 8.7
click at [154, 46] on div "Maestro Visits Projects Work Orders Tasks Properties Geo Assignments [STREET_AD…" at bounding box center [379, 204] width 758 height 409
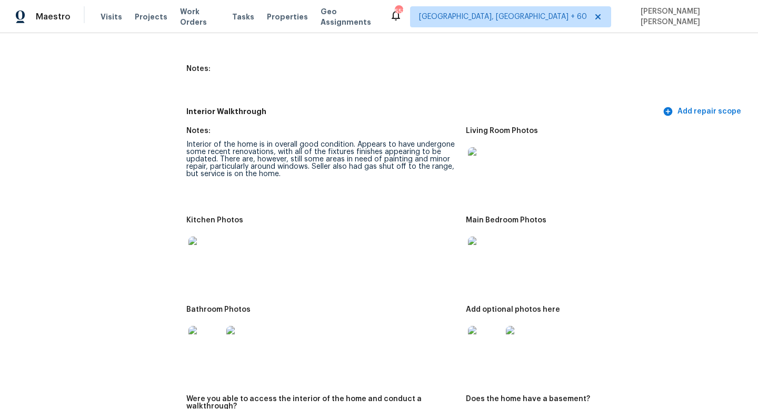
scroll to position [1649, 0]
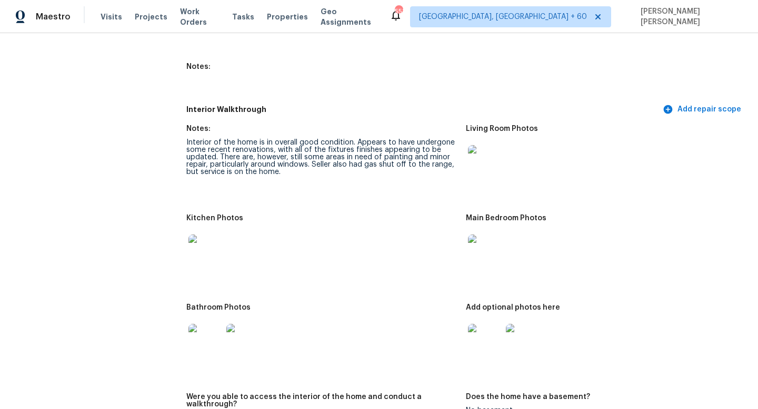
click at [151, 54] on div "All visits [STREET_ADDRESS][PERSON_NAME] Home details Other Visits No previous …" at bounding box center [83, 199] width 140 height 3589
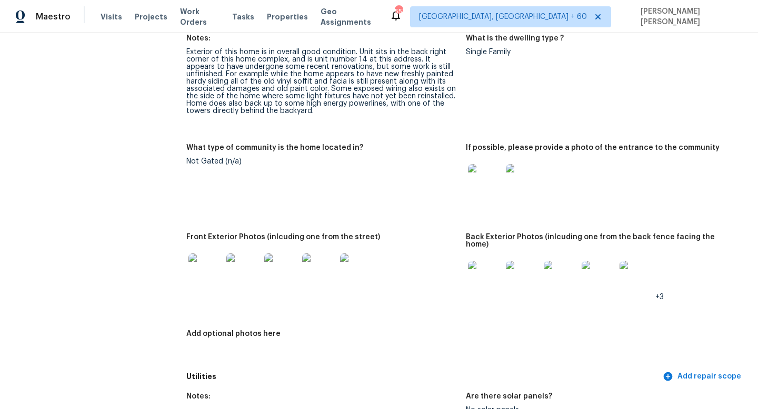
scroll to position [0, 0]
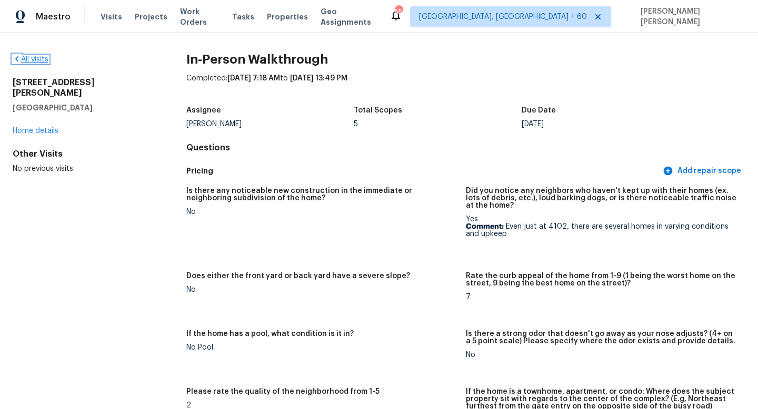
click at [35, 58] on link "All visits" at bounding box center [31, 59] width 36 height 7
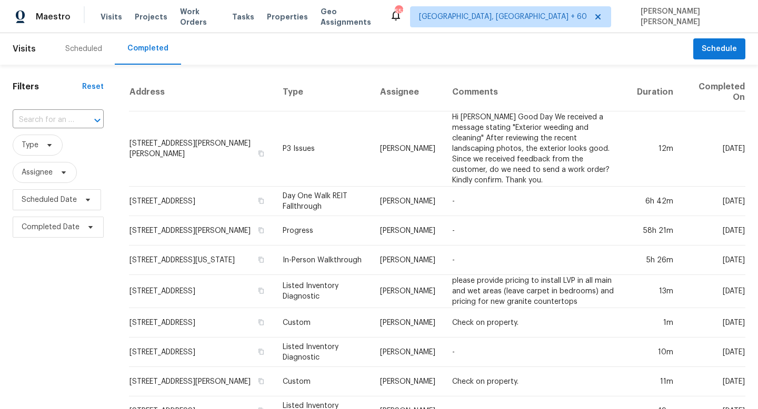
click at [39, 112] on div "​" at bounding box center [58, 120] width 91 height 23
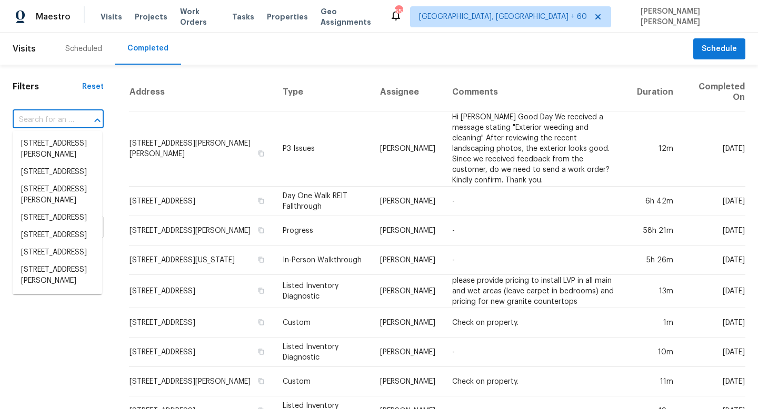
paste input "[STREET_ADDRESS]"
type input "[STREET_ADDRESS]"
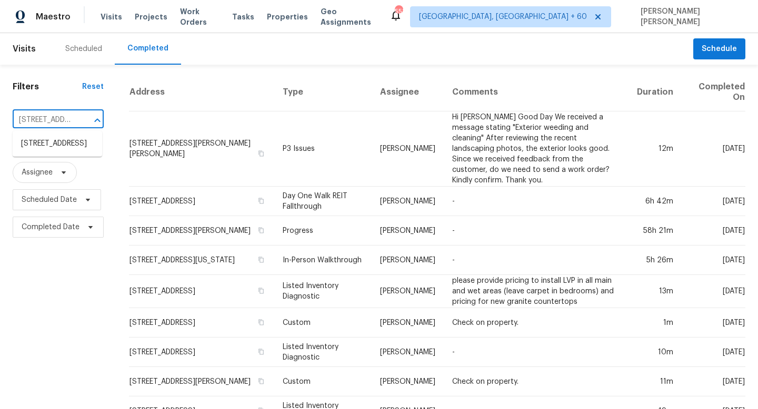
scroll to position [0, 79]
click at [71, 149] on li "[STREET_ADDRESS]" at bounding box center [57, 143] width 89 height 17
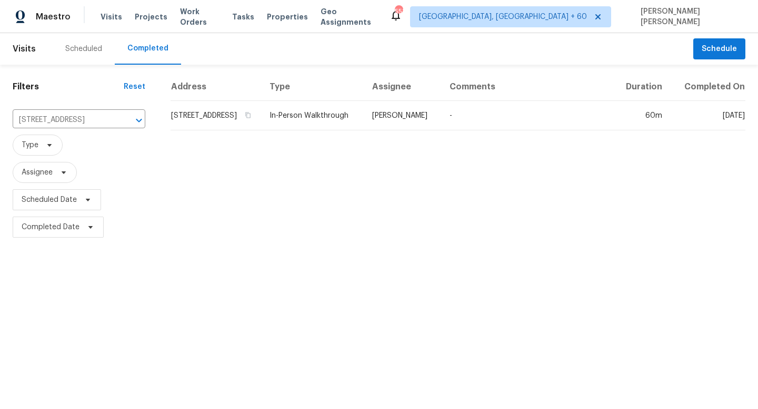
click at [344, 101] on th "Type" at bounding box center [312, 87] width 103 height 28
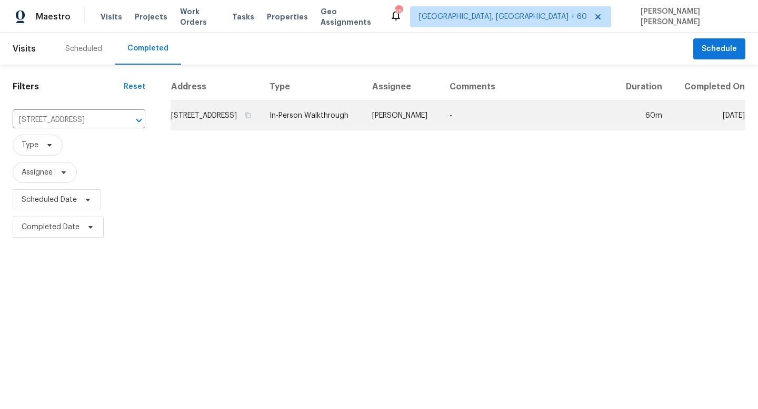
click at [344, 124] on td "In-Person Walkthrough" at bounding box center [312, 115] width 103 height 29
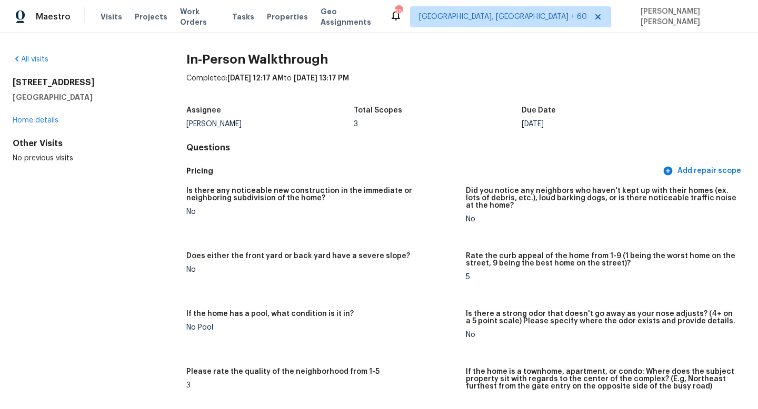
click at [109, 79] on h2 "[STREET_ADDRESS]" at bounding box center [83, 82] width 140 height 11
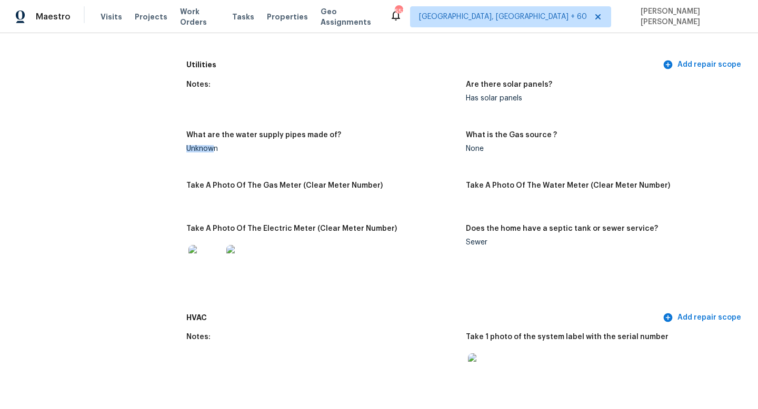
click at [212, 139] on figure "What are the water supply pipes made of? Unknown" at bounding box center [325, 151] width 279 height 38
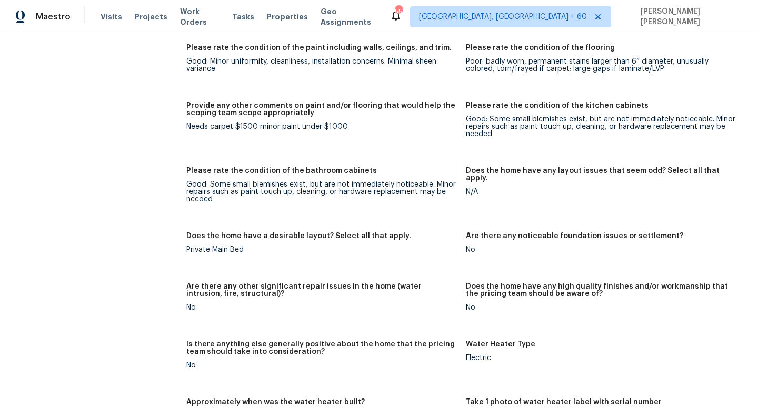
click at [279, 143] on div "Notes: Living Room Photos Kitchen Photos +6 Main Bedroom Photos Bathroom Photos…" at bounding box center [465, 143] width 559 height 964
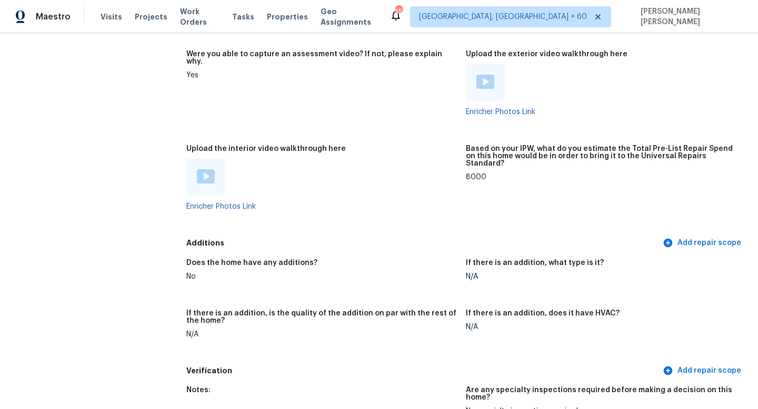
scroll to position [1938, 0]
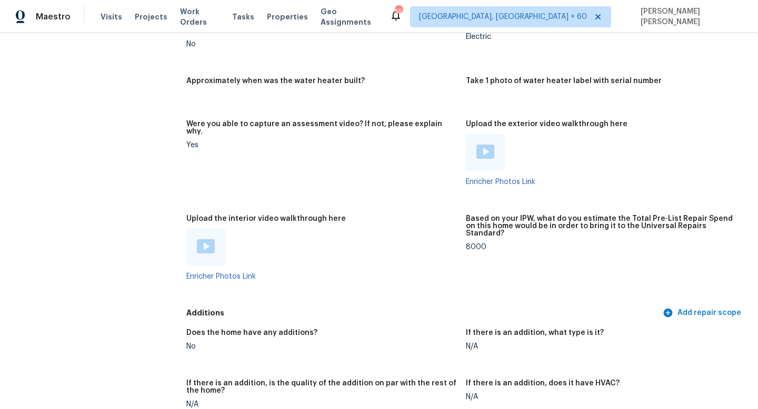
click at [204, 239] on img at bounding box center [206, 246] width 18 height 14
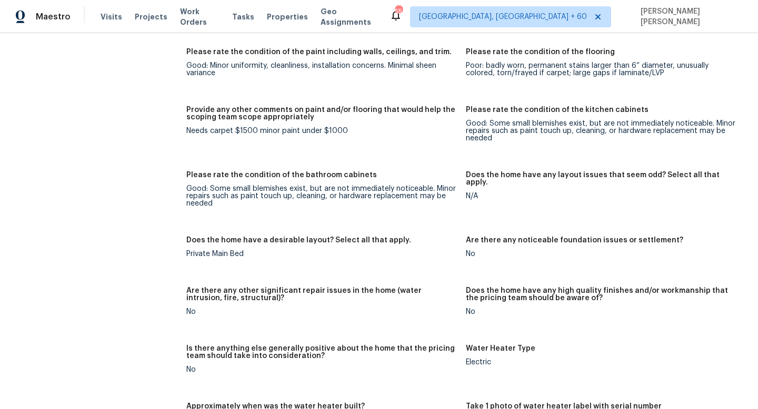
scroll to position [1609, 0]
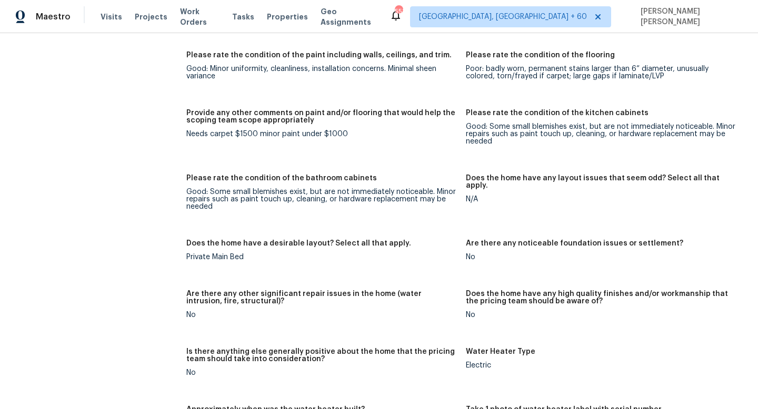
click at [260, 135] on figure "Provide any other comments on paint and/or flooring that would help the scoping…" at bounding box center [325, 135] width 279 height 53
drag, startPoint x: 185, startPoint y: 118, endPoint x: 232, endPoint y: 118, distance: 46.3
copy div "Needs carpet"
click at [535, 240] on h5 "Are there any noticeable foundation issues or settlement?" at bounding box center [574, 243] width 217 height 7
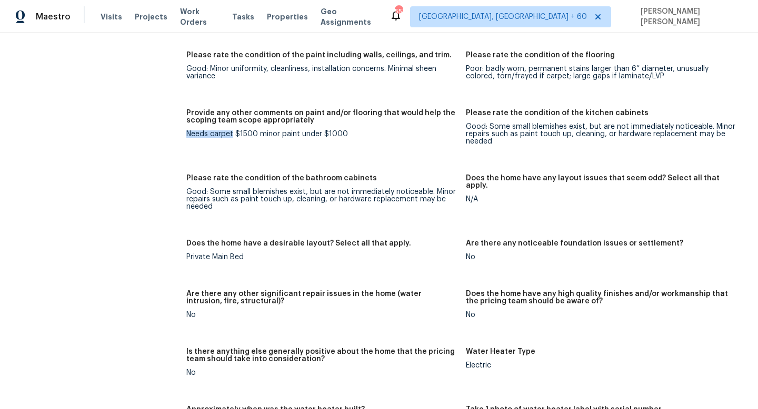
drag, startPoint x: 233, startPoint y: 122, endPoint x: 172, endPoint y: 122, distance: 60.5
copy div "Needs carpet"
click at [325, 131] on div "Needs carpet $1500 minor paint under $1000" at bounding box center [321, 134] width 271 height 7
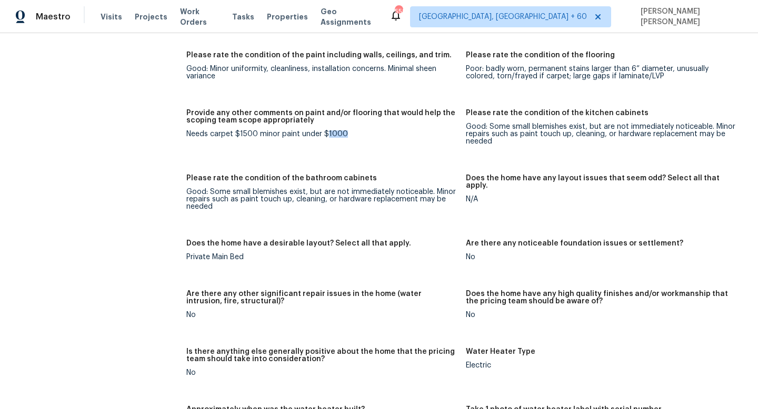
click at [325, 131] on div "Needs carpet $1500 minor paint under $1000" at bounding box center [321, 134] width 271 height 7
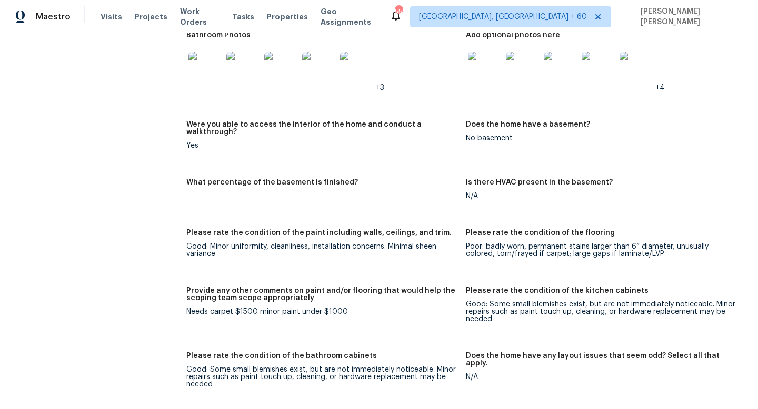
scroll to position [1432, 0]
click at [126, 165] on div "All visits [STREET_ADDRESS] Home details Other Visits No previous visits" at bounding box center [83, 36] width 140 height 2828
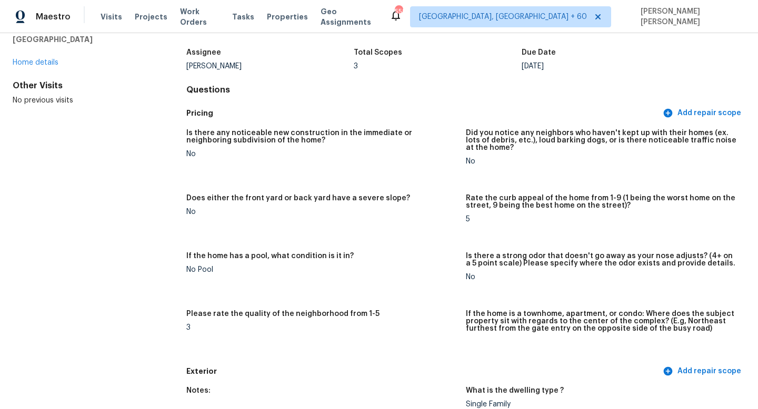
scroll to position [0, 0]
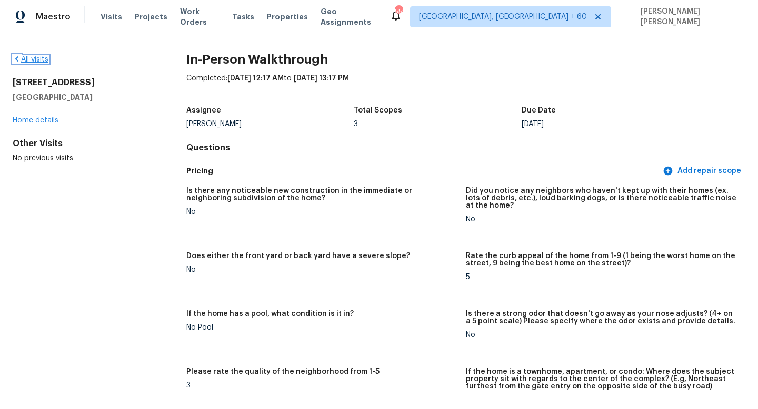
click at [36, 57] on link "All visits" at bounding box center [31, 59] width 36 height 7
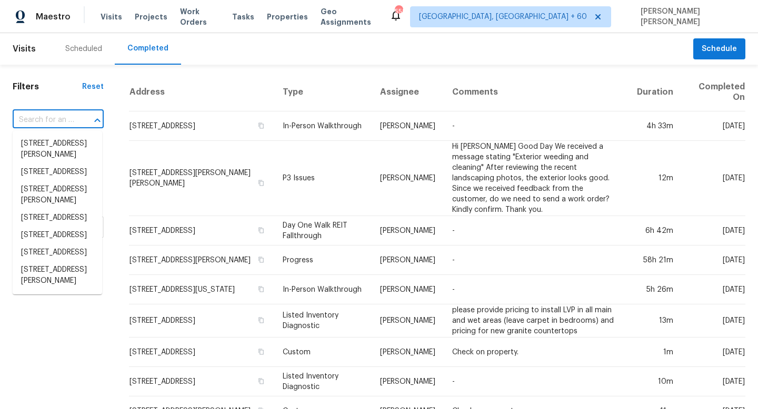
click at [57, 127] on input "text" at bounding box center [44, 120] width 62 height 16
paste input "[STREET_ADDRESS]"
type input "[STREET_ADDRESS]"
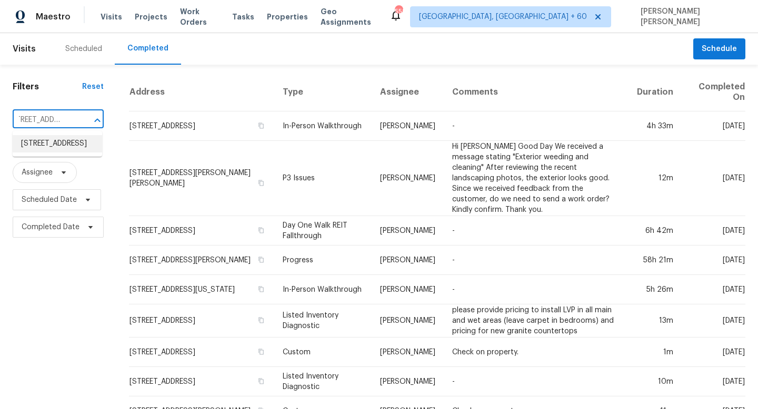
click at [64, 149] on li "[STREET_ADDRESS]" at bounding box center [57, 143] width 89 height 17
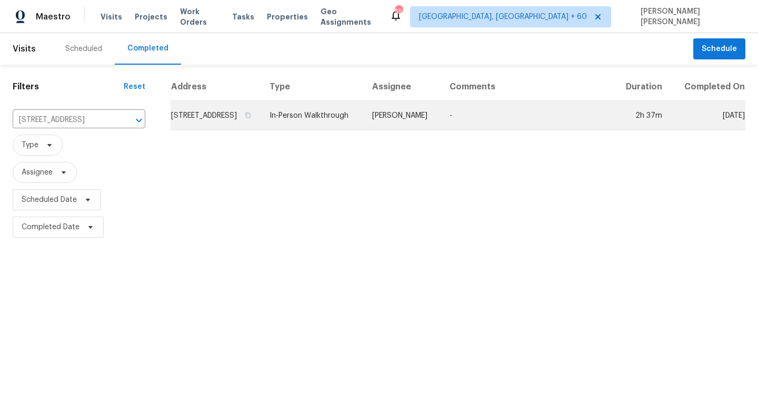
click at [364, 131] on td "In-Person Walkthrough" at bounding box center [312, 115] width 103 height 29
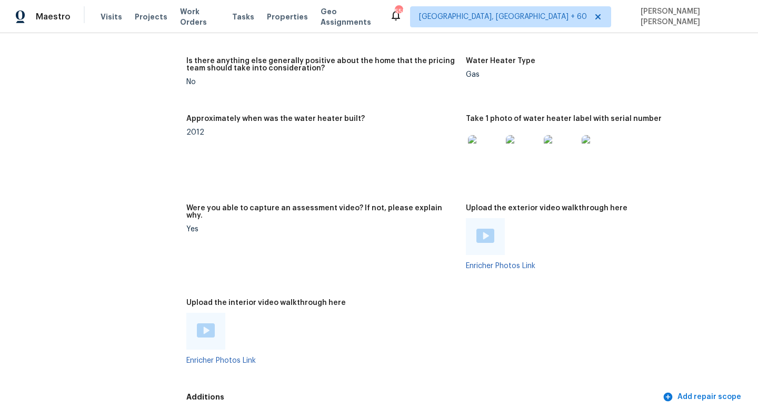
scroll to position [1863, 0]
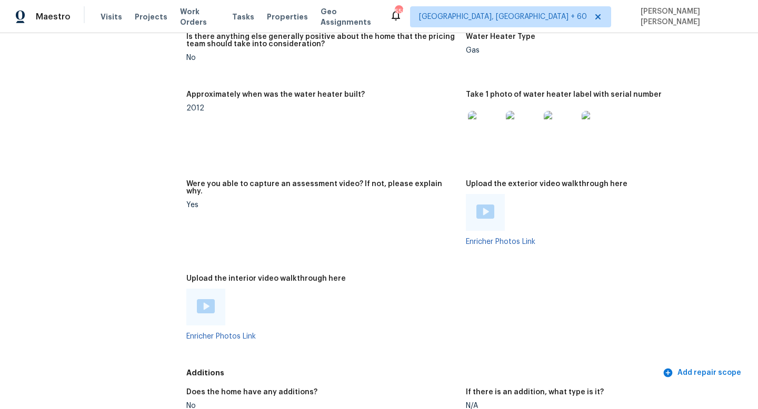
click at [203, 299] on img at bounding box center [206, 306] width 18 height 14
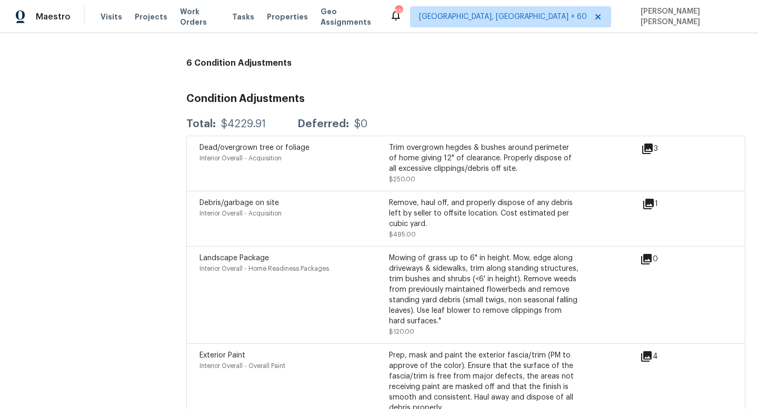
scroll to position [2468, 0]
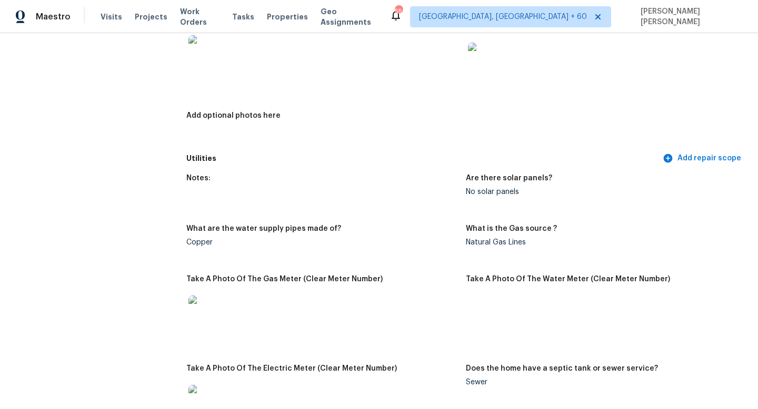
scroll to position [1685, 0]
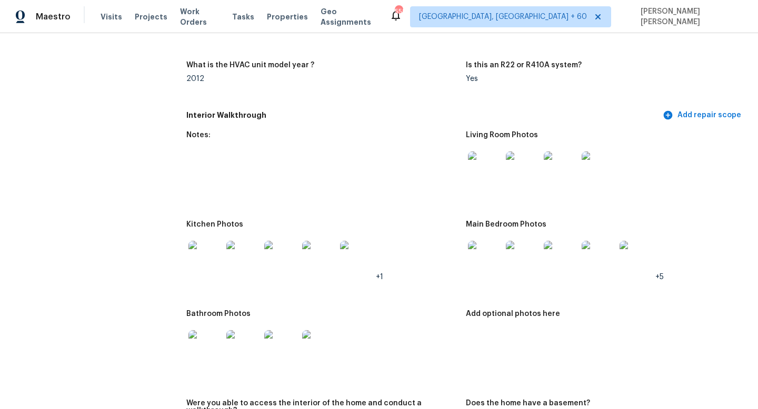
scroll to position [1290, 0]
